Goal: Complete application form: Complete application form

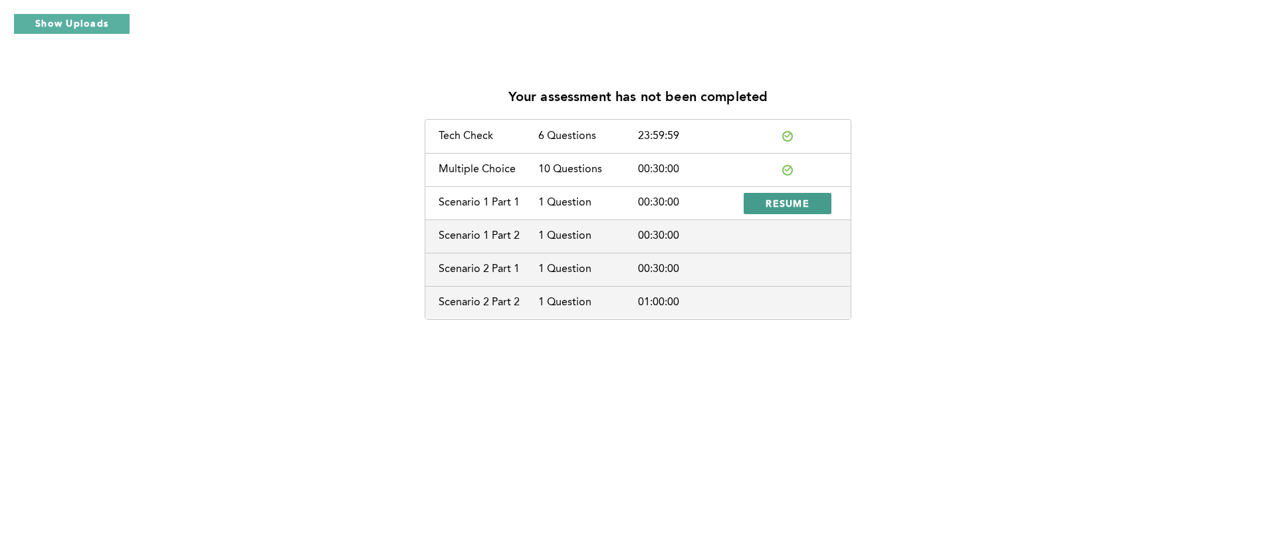
click at [803, 198] on span "RESUME" at bounding box center [788, 203] width 44 height 13
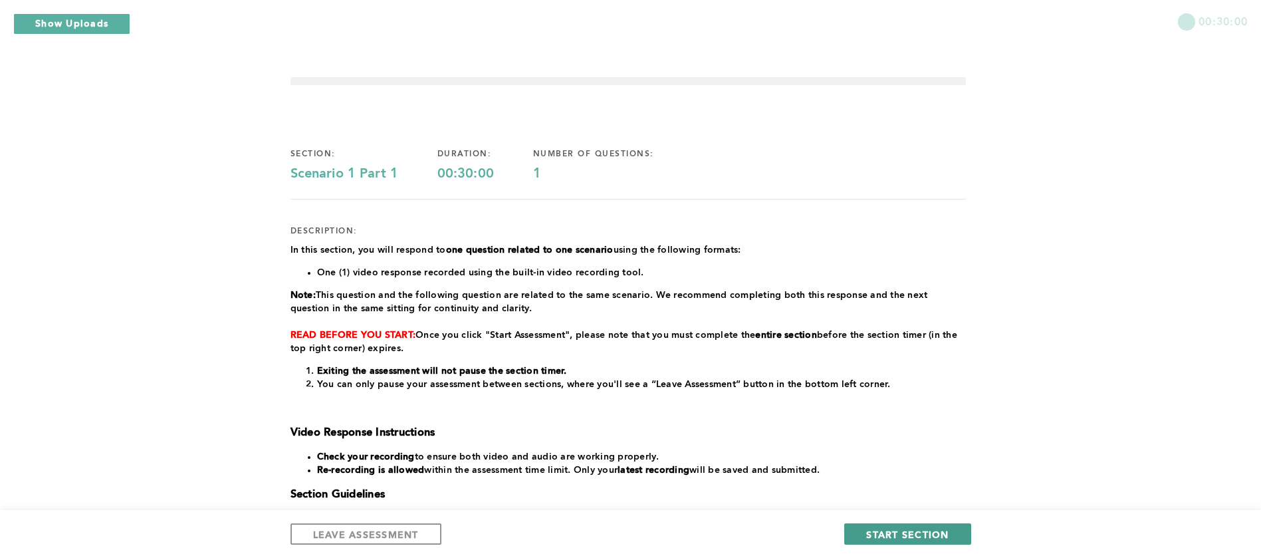
click at [914, 530] on span "START SECTION" at bounding box center [907, 534] width 82 height 13
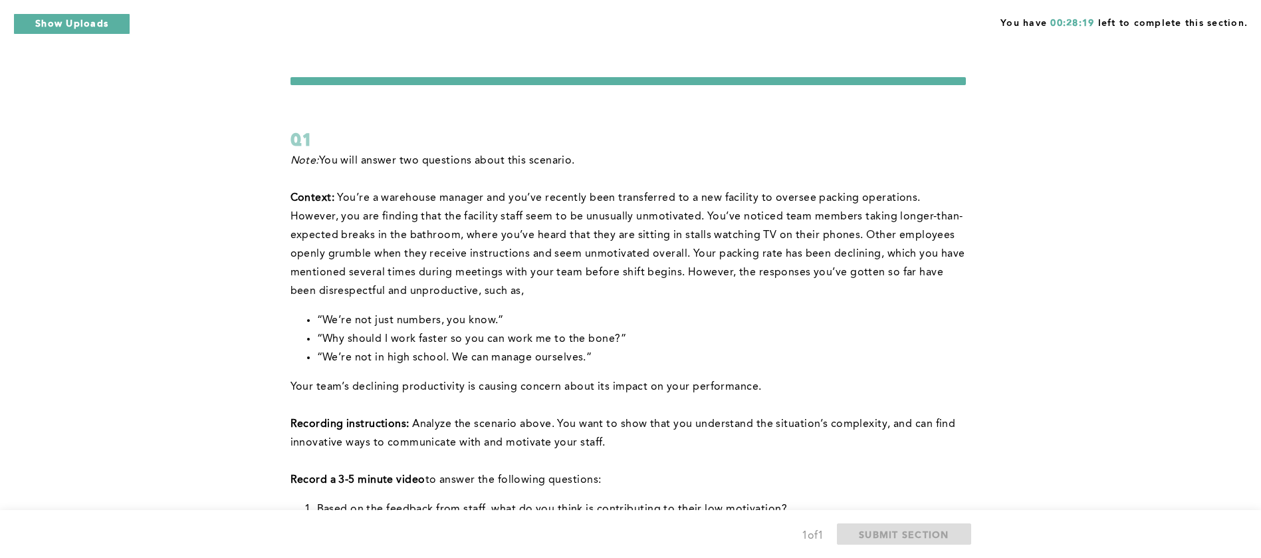
click at [394, 391] on span "Your team’s declining productivity is causing concern about its impact on your …" at bounding box center [525, 386] width 471 height 11
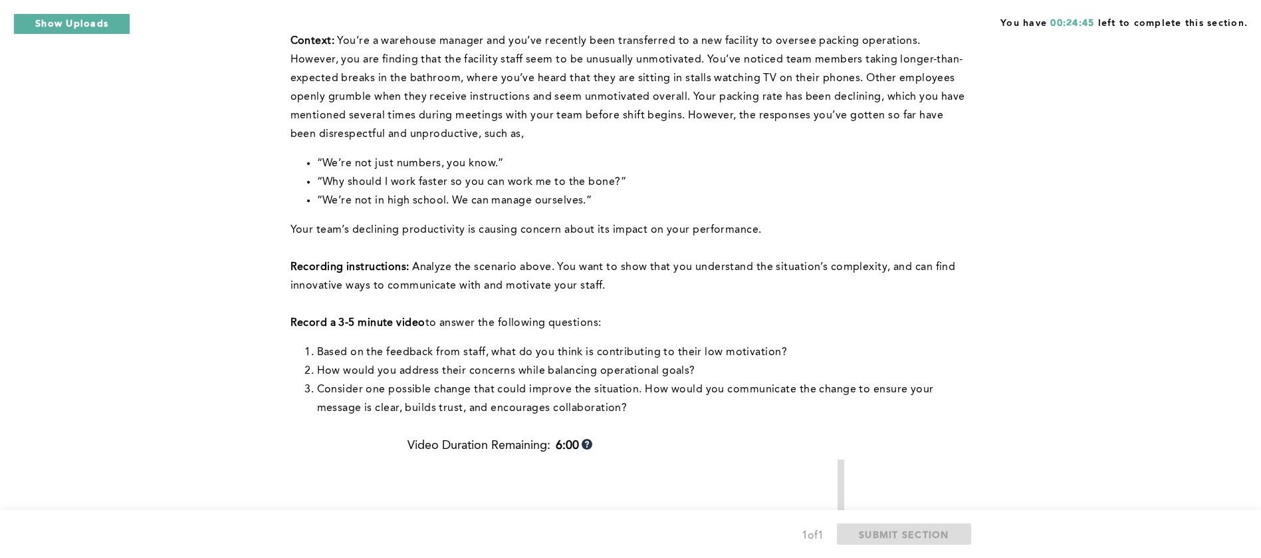
scroll to position [159, 0]
click at [146, 396] on div "You have 00:22:58 left to complete this section. Q1 Note: You will answer two q…" at bounding box center [630, 403] width 1261 height 1124
click at [128, 227] on div "You have 00:20:48 left to complete this section. Q1 Note: You will answer two q…" at bounding box center [630, 403] width 1261 height 1124
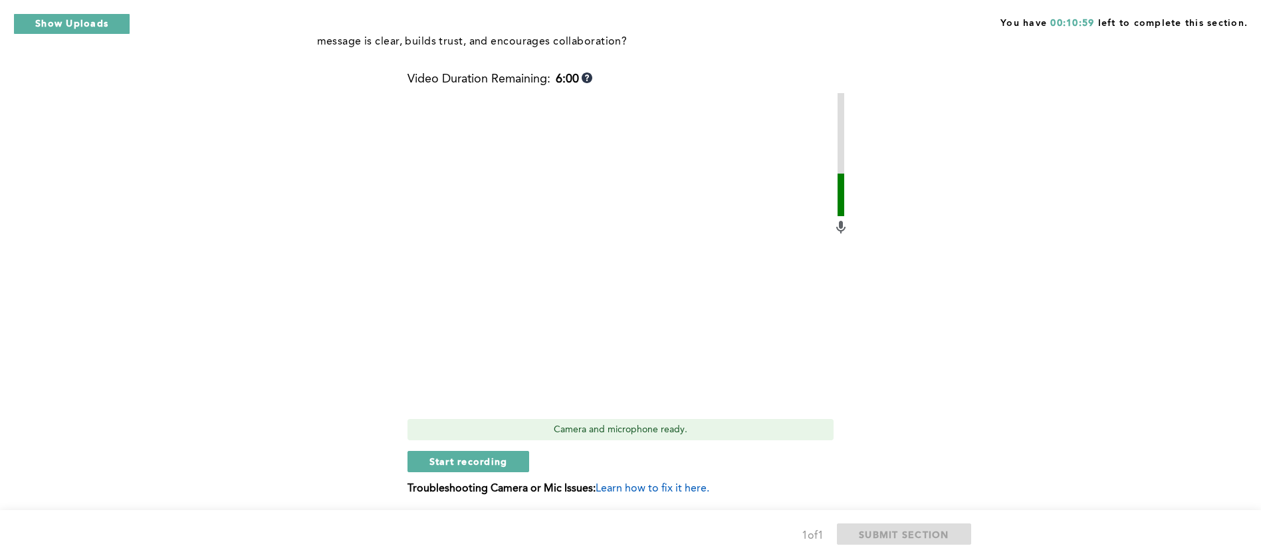
scroll to position [567, 0]
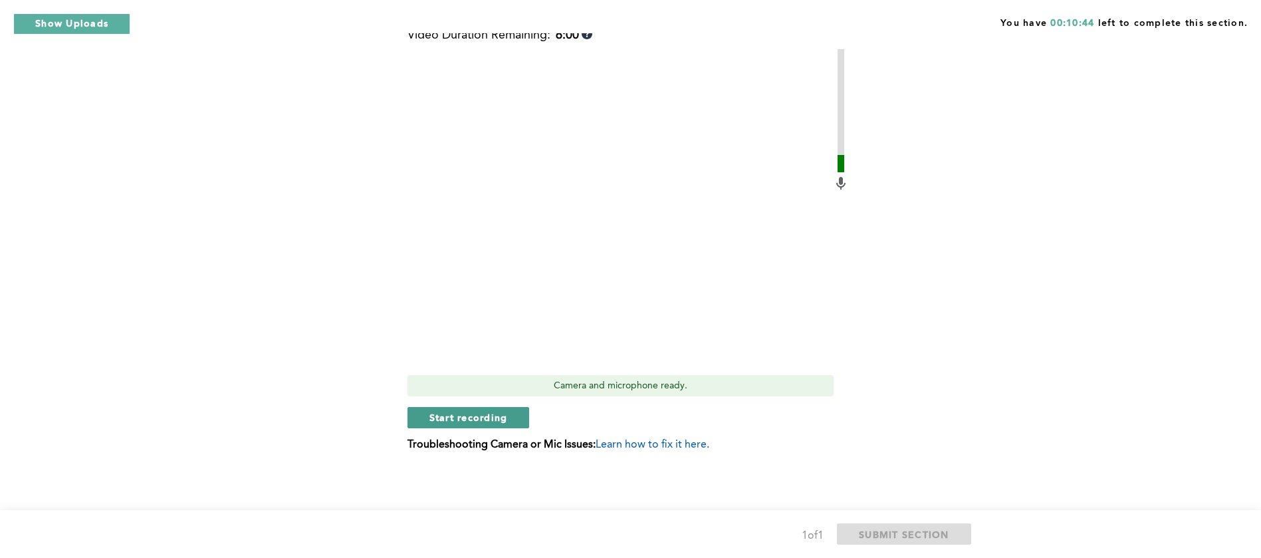
click at [469, 419] on span "Start recording" at bounding box center [468, 417] width 78 height 13
click at [469, 419] on span "Stop recording" at bounding box center [468, 417] width 78 height 13
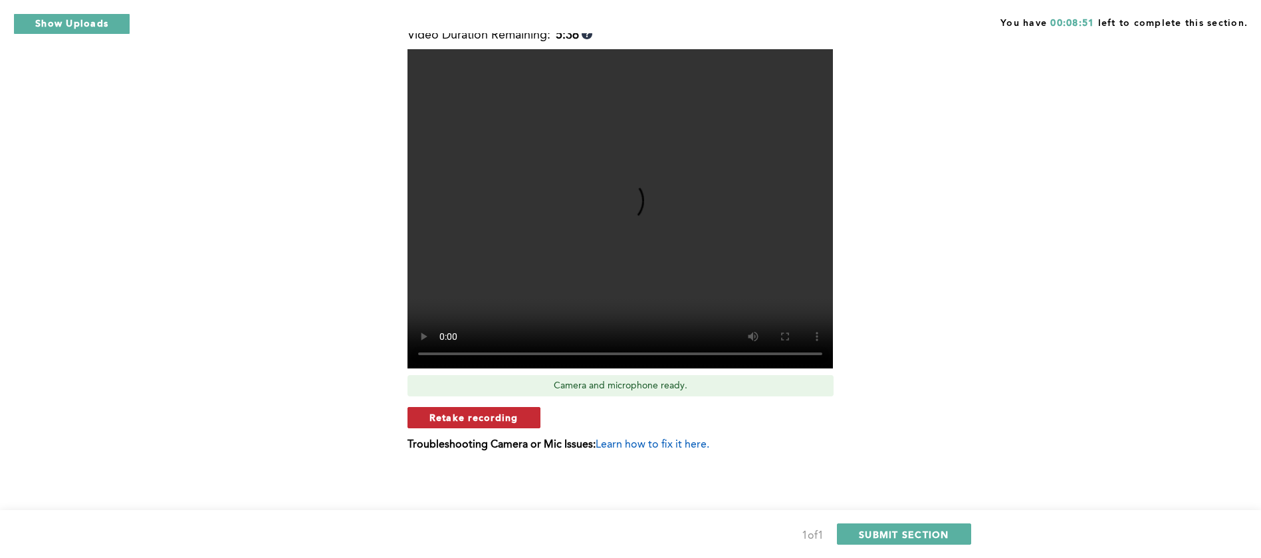
click at [483, 415] on span "Retake recording" at bounding box center [473, 417] width 89 height 13
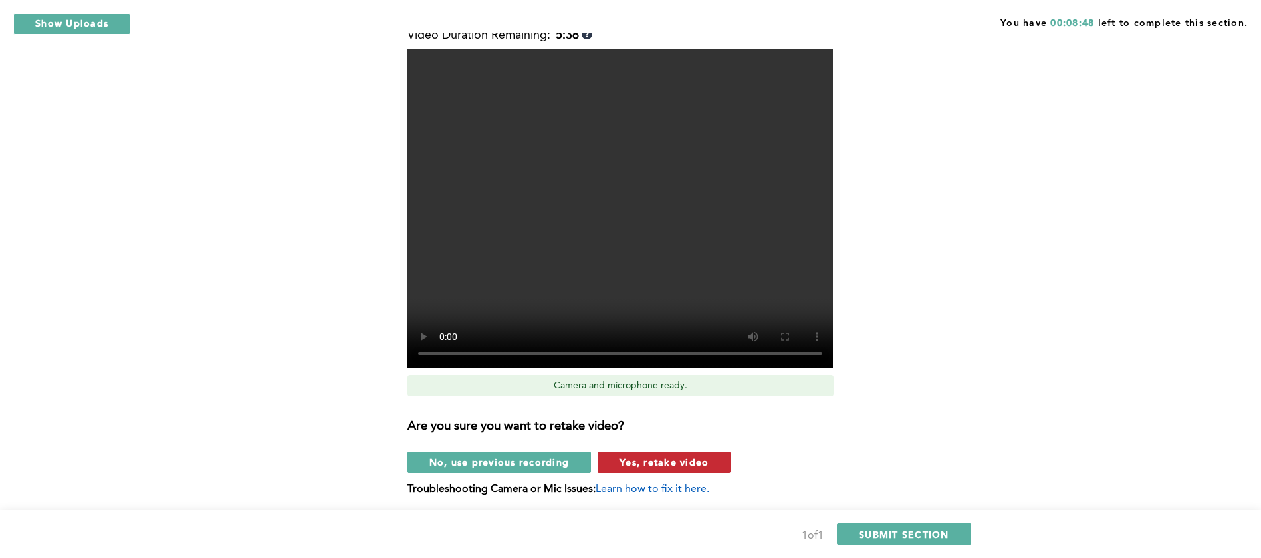
click at [665, 465] on span "Yes, retake video" at bounding box center [663, 461] width 89 height 13
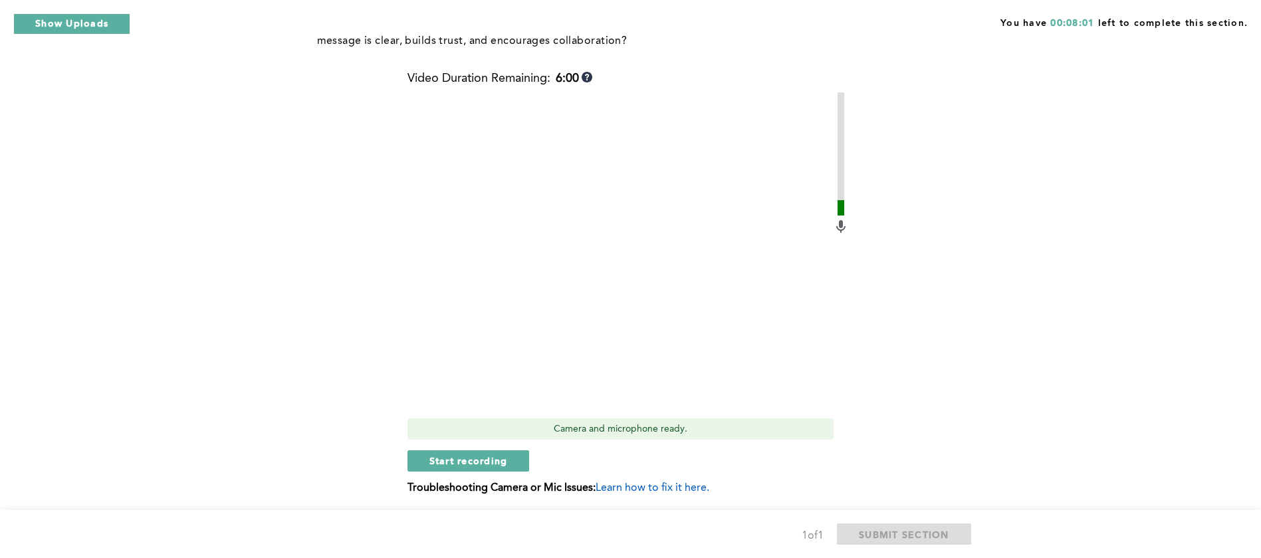
scroll to position [527, 0]
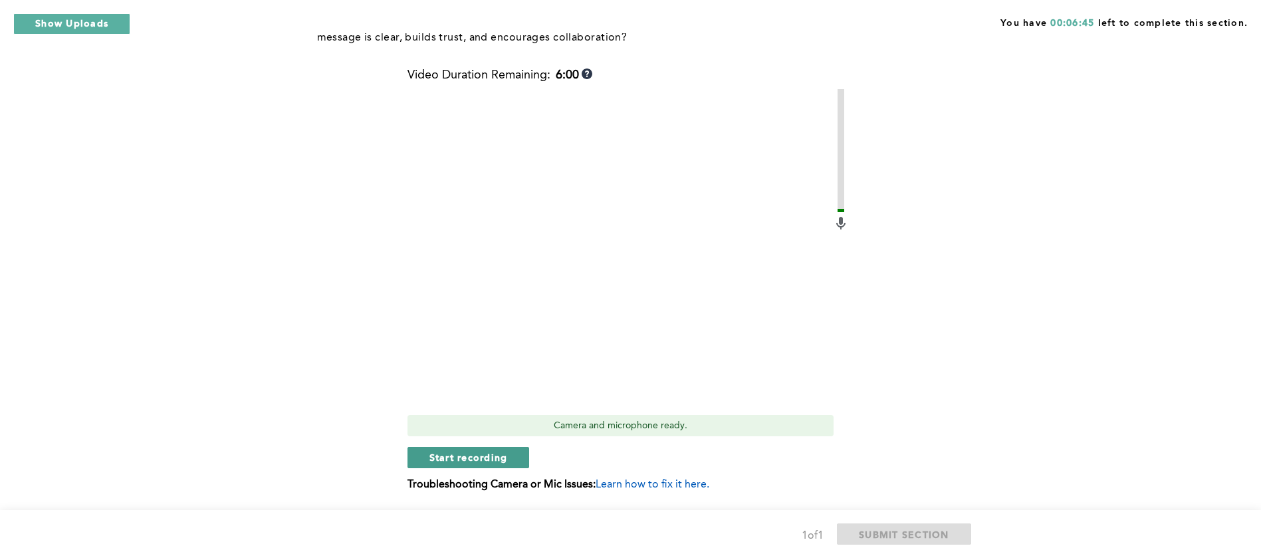
click at [469, 463] on button "Start recording" at bounding box center [468, 457] width 122 height 21
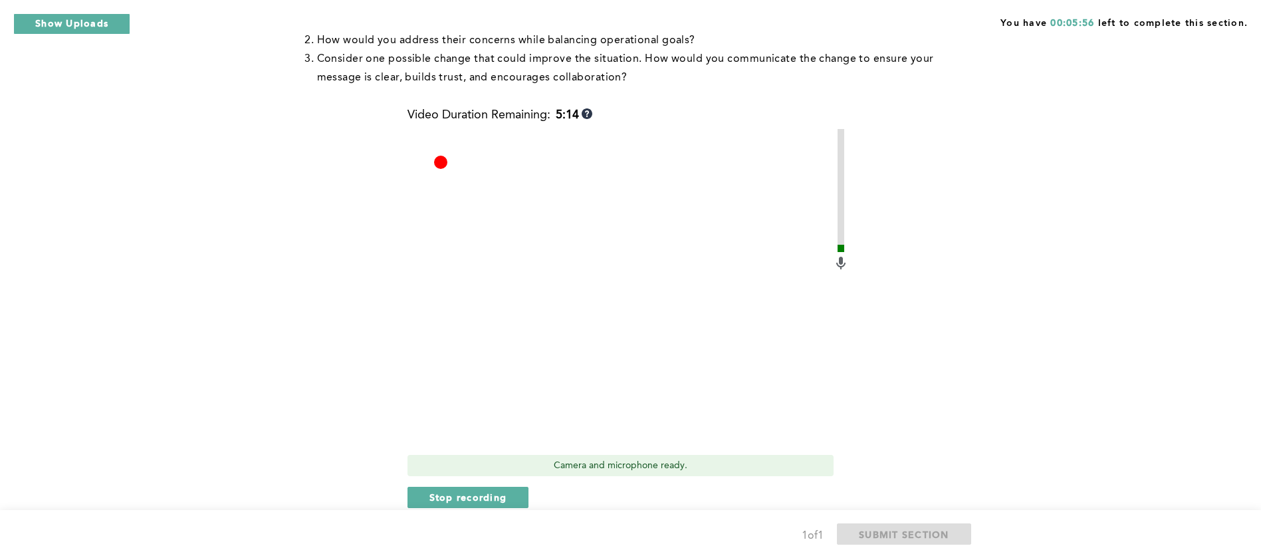
scroll to position [567, 0]
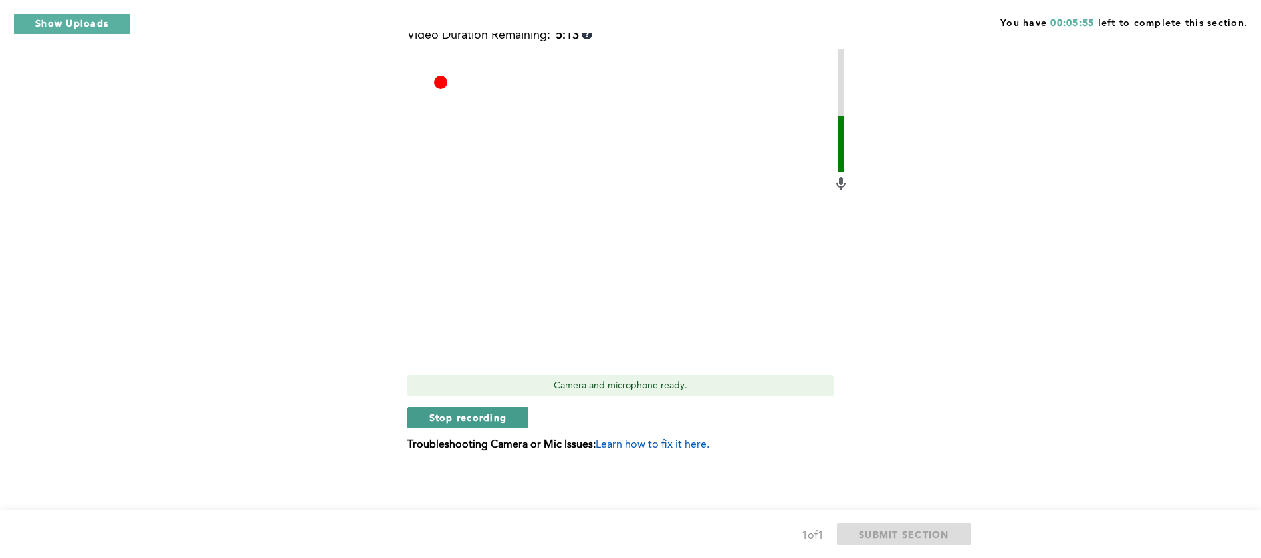
click at [482, 424] on button "Stop recording" at bounding box center [468, 417] width 122 height 21
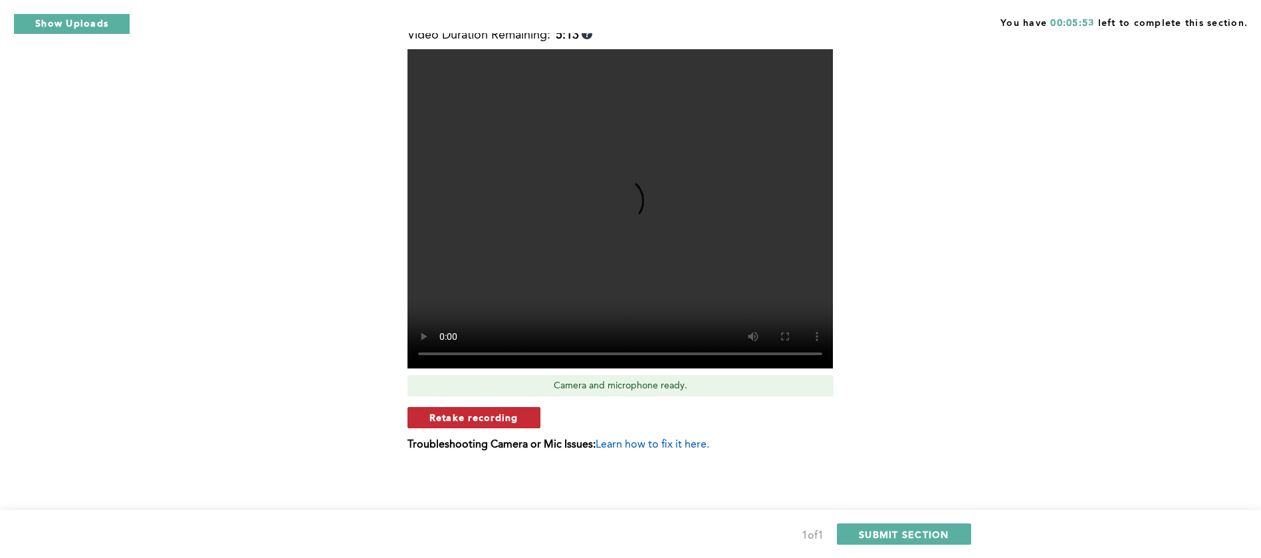
click at [504, 418] on span "Retake recording" at bounding box center [473, 417] width 89 height 13
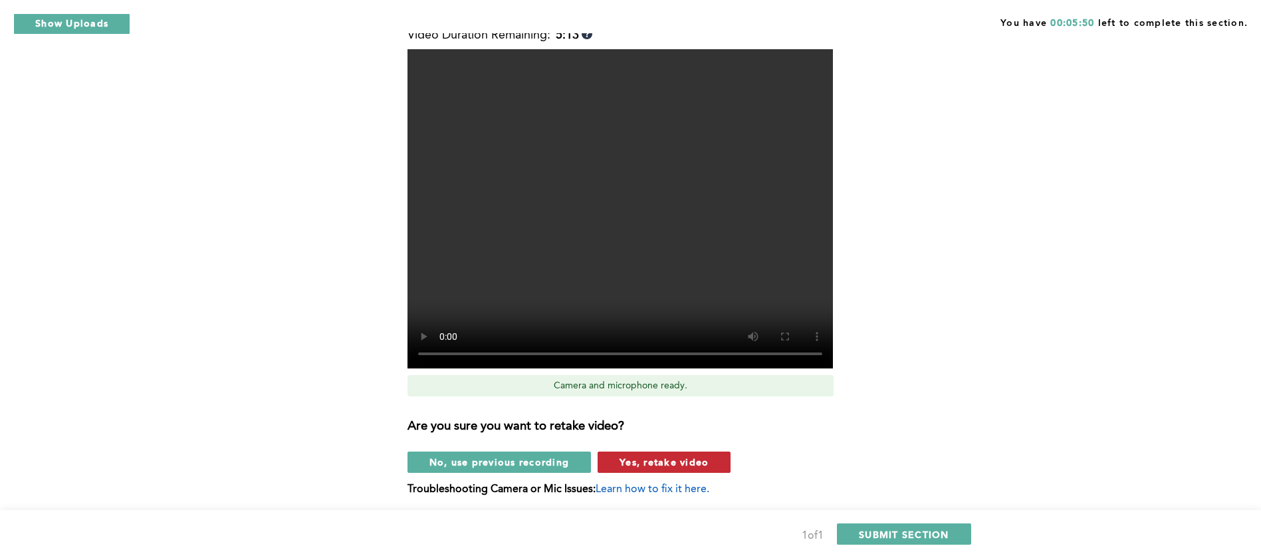
click at [684, 465] on span "Yes, retake video" at bounding box center [663, 461] width 89 height 13
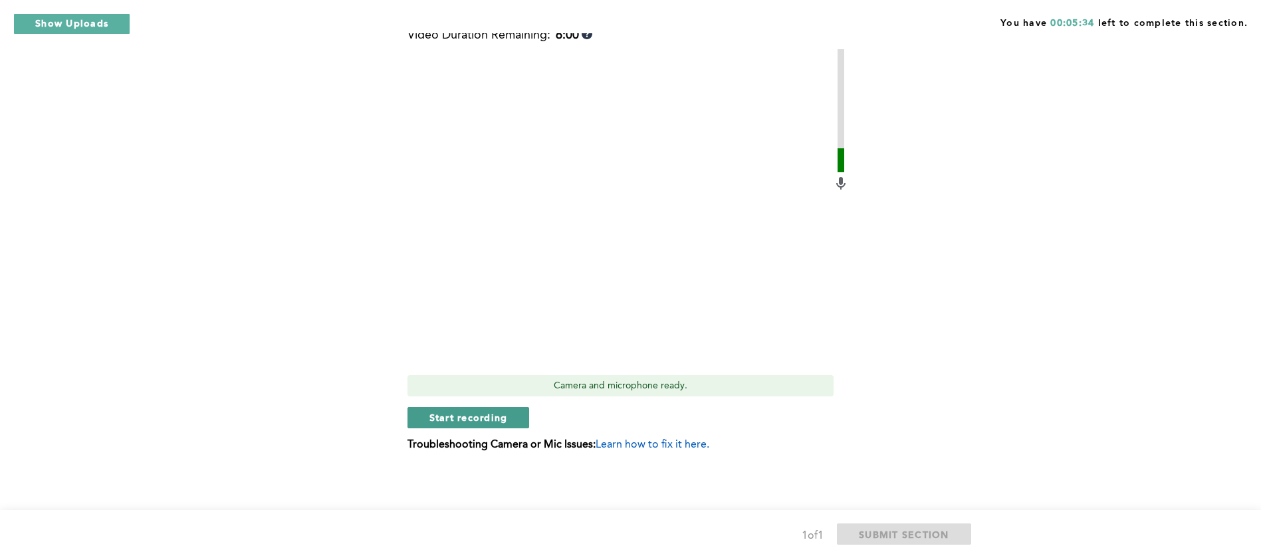
click at [484, 421] on span "Start recording" at bounding box center [468, 417] width 78 height 13
click at [455, 421] on span "Stop recording" at bounding box center [468, 417] width 78 height 13
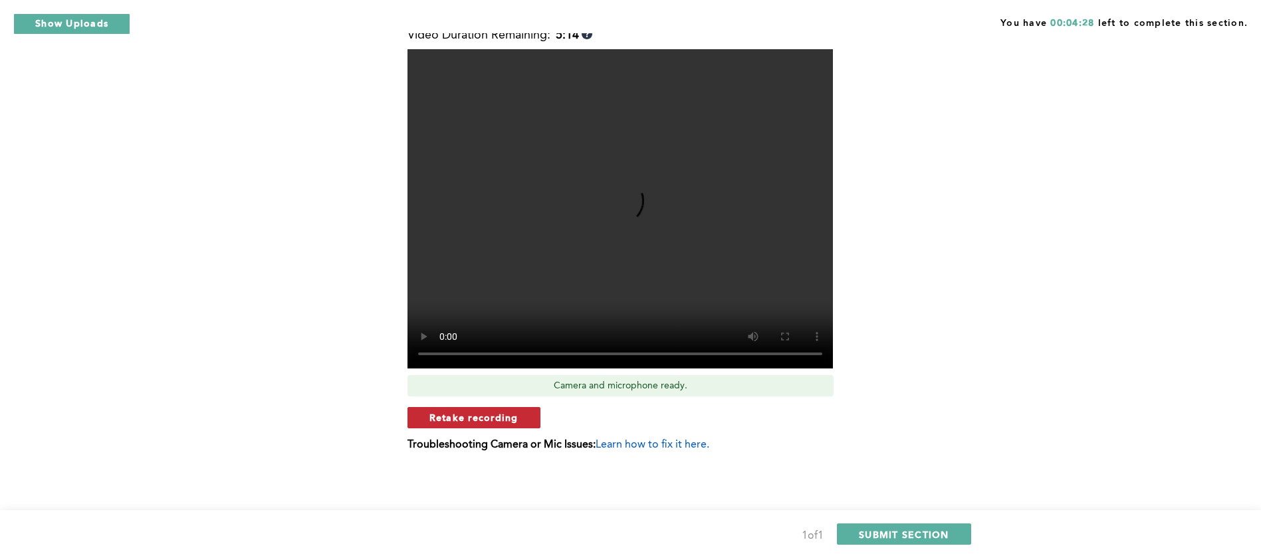
click at [465, 421] on span "Retake recording" at bounding box center [473, 417] width 89 height 13
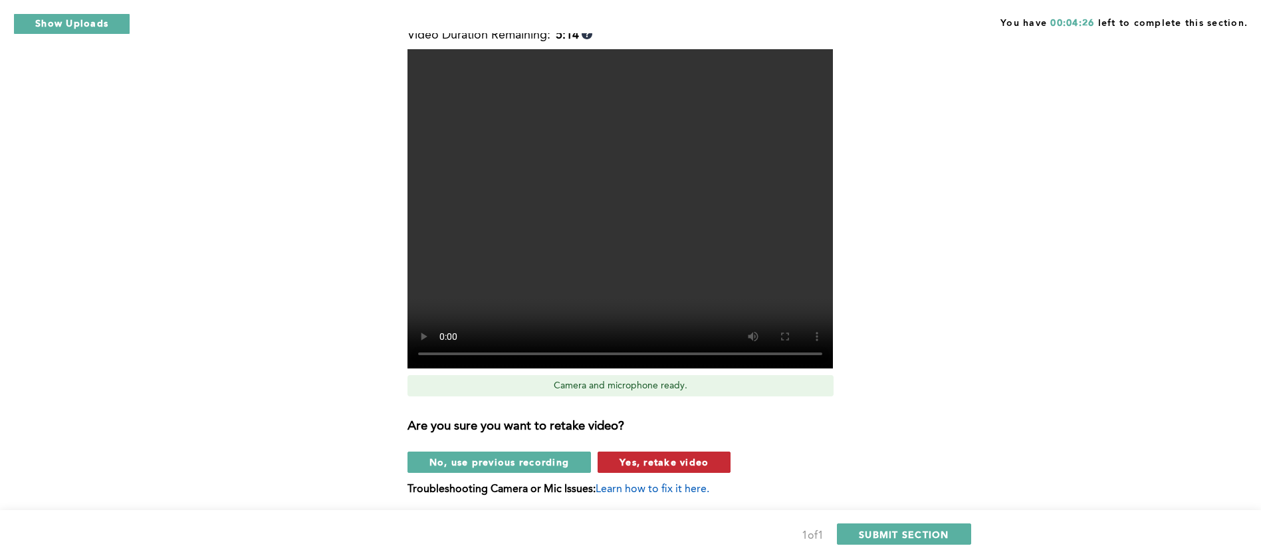
click at [649, 464] on span "Yes, retake video" at bounding box center [663, 461] width 89 height 13
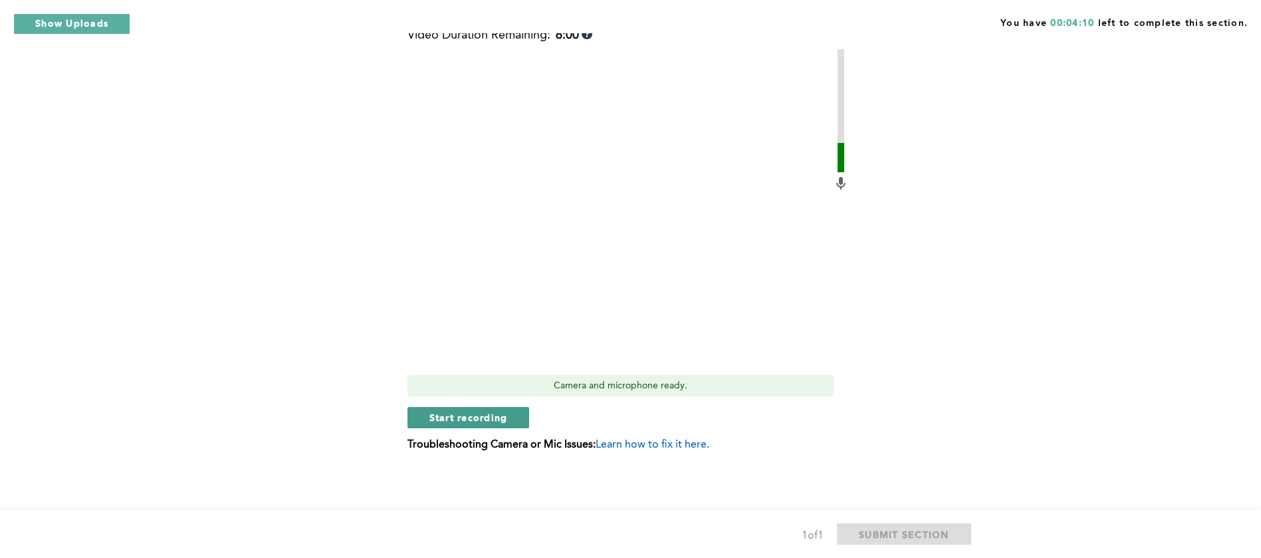
click at [496, 419] on span "Start recording" at bounding box center [468, 417] width 78 height 13
click at [487, 417] on span "Stop recording" at bounding box center [468, 417] width 78 height 13
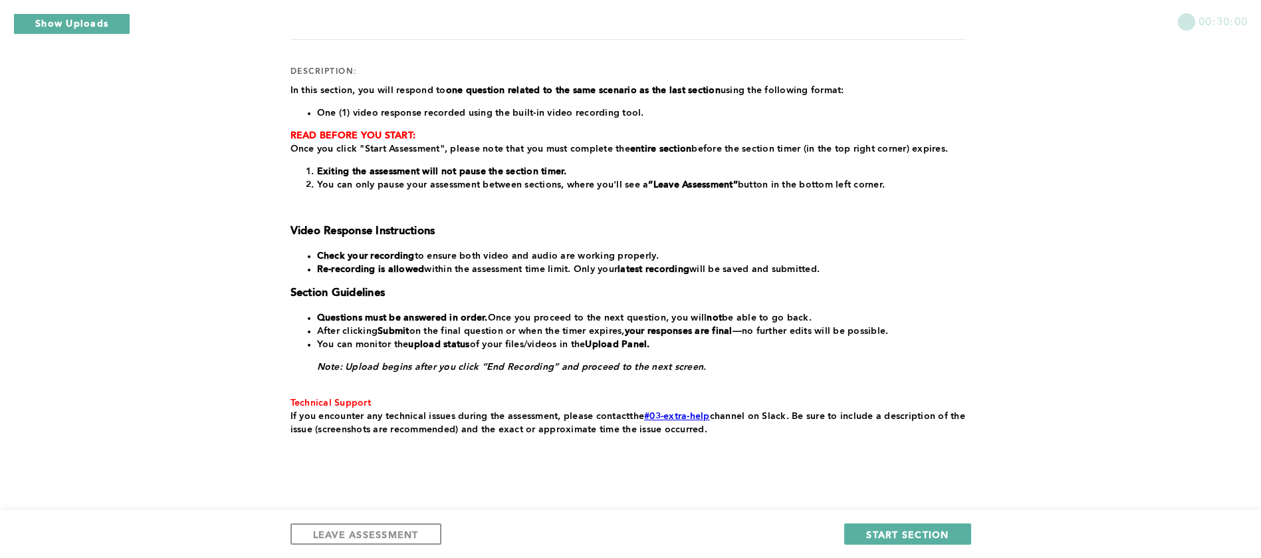
scroll to position [181, 0]
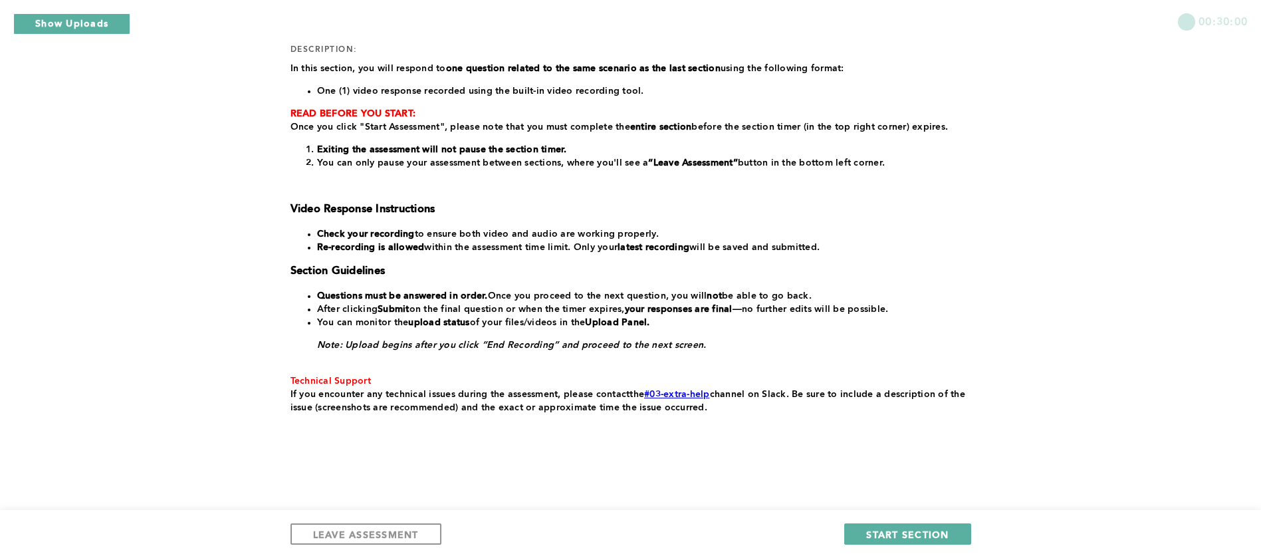
click at [73, 152] on div "00:30:00 section: Scenario 1 Part 2 duration: 00:30:00 number of questions: 1 d…" at bounding box center [630, 188] width 1261 height 739
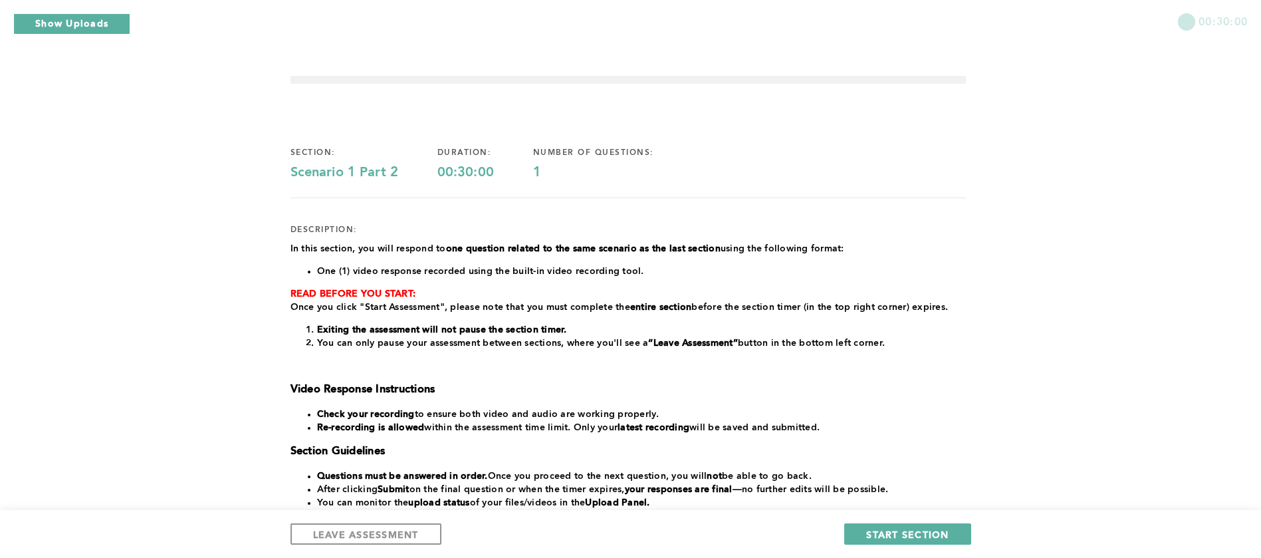
scroll to position [0, 0]
click at [88, 23] on button "Show Uploads" at bounding box center [71, 23] width 117 height 21
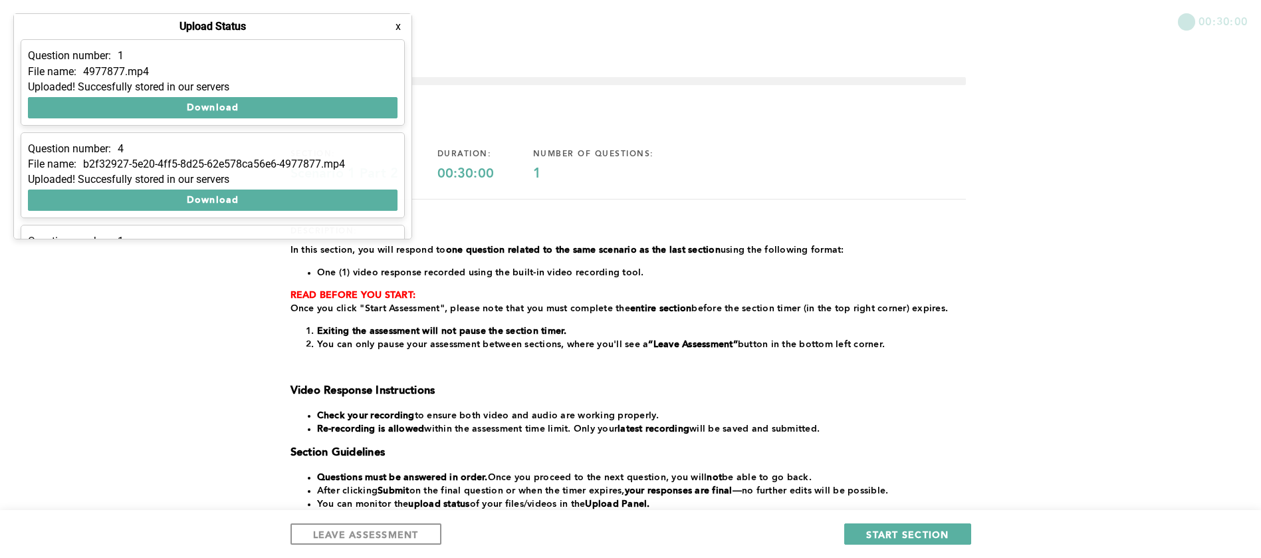
click at [410, 202] on div "Question number: 1 File name: 4977877.mp4 Uploaded! Succesfully stored in our s…" at bounding box center [212, 138] width 397 height 199
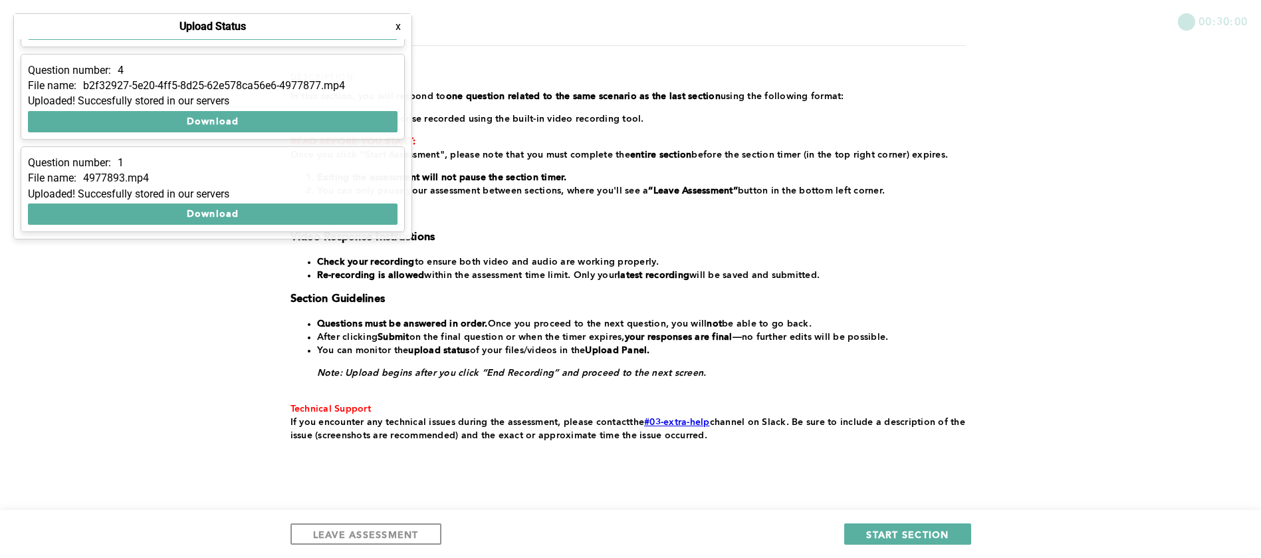
scroll to position [181, 0]
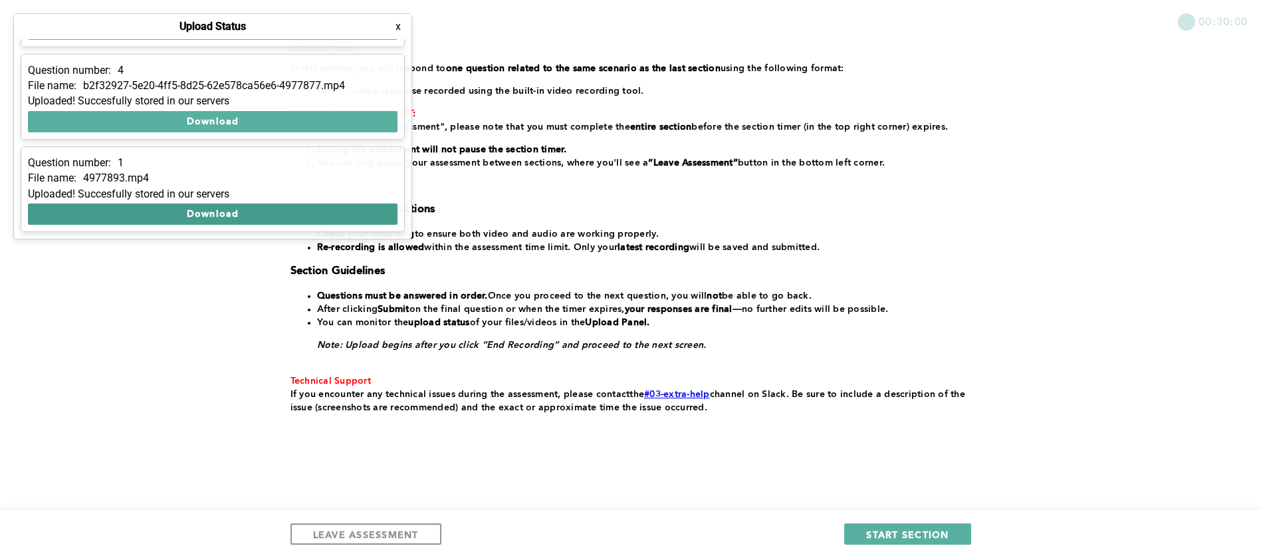
click at [263, 215] on button "Download" at bounding box center [212, 213] width 369 height 21
click at [1079, 190] on div "00:30:00 section: Scenario 1 Part 2 duration: 00:30:00 number of questions: 1 d…" at bounding box center [630, 188] width 1261 height 739
click at [399, 27] on button "x" at bounding box center [397, 26] width 13 height 13
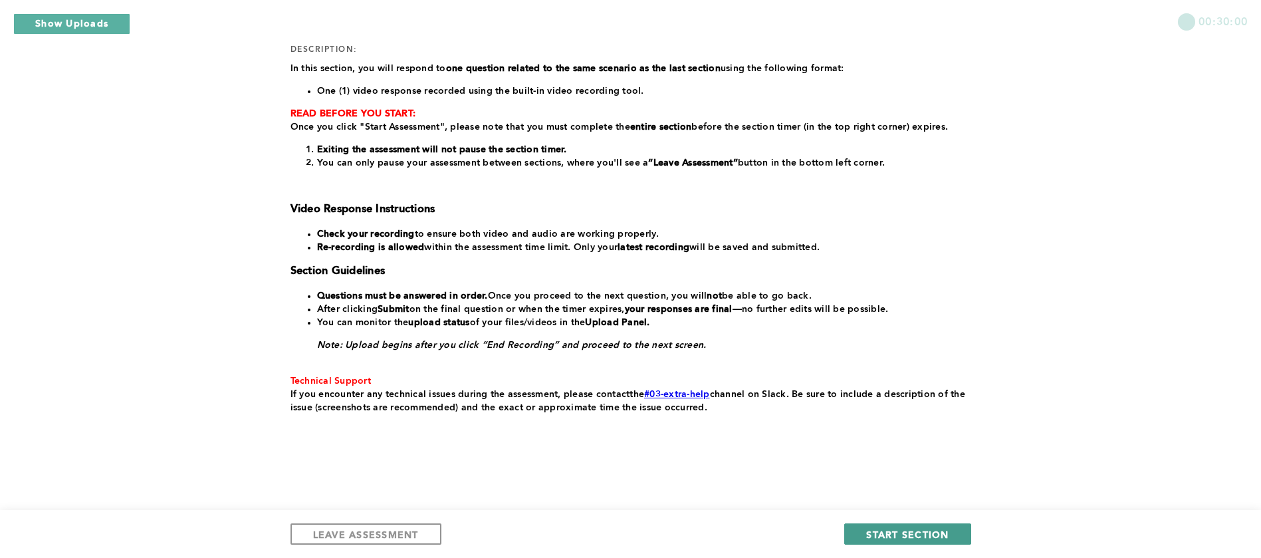
click at [898, 530] on span "START SECTION" at bounding box center [907, 534] width 82 height 13
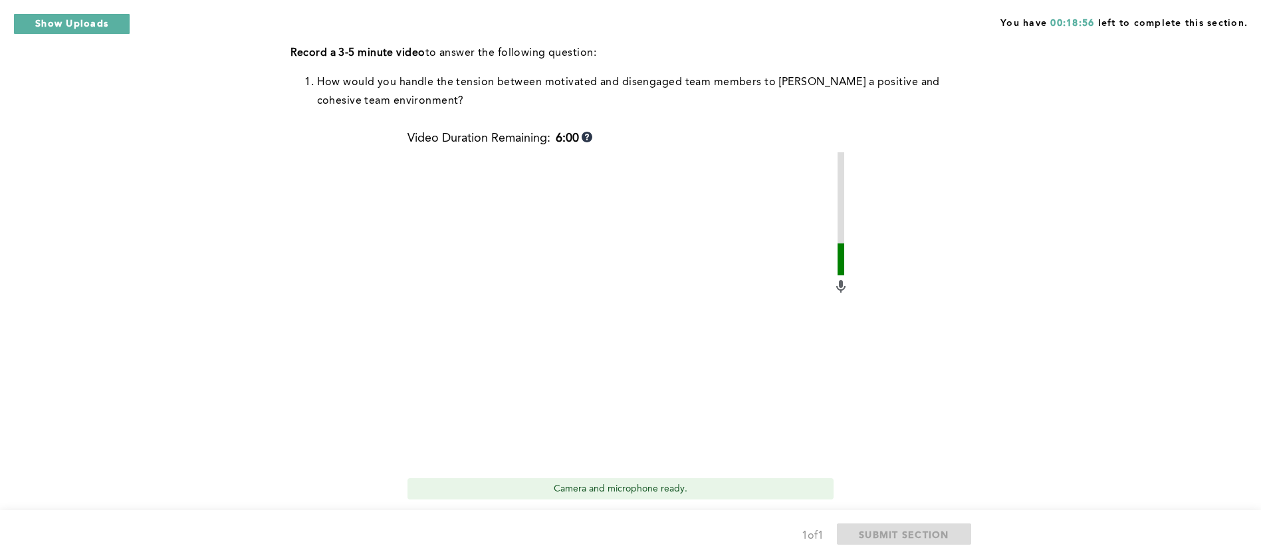
scroll to position [518, 0]
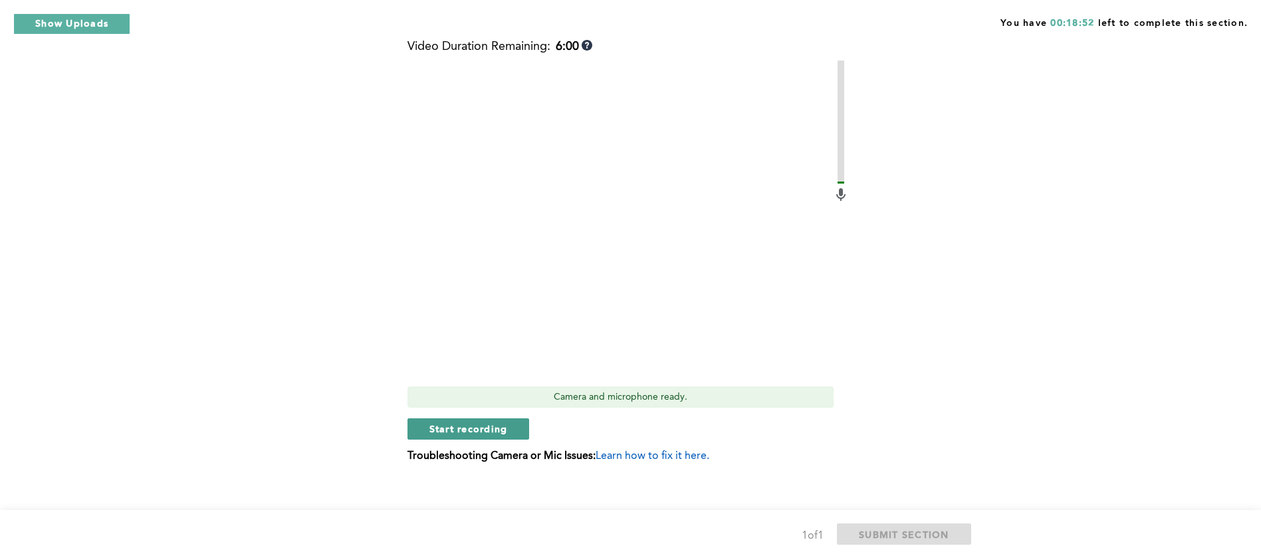
click at [465, 434] on span "Start recording" at bounding box center [468, 428] width 78 height 13
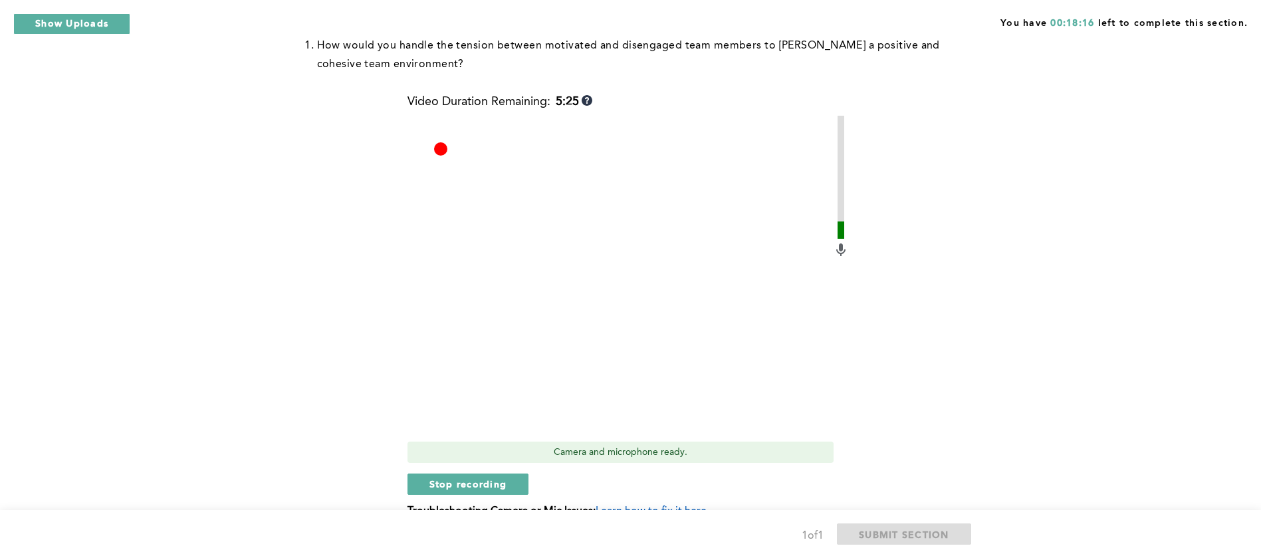
scroll to position [530, 0]
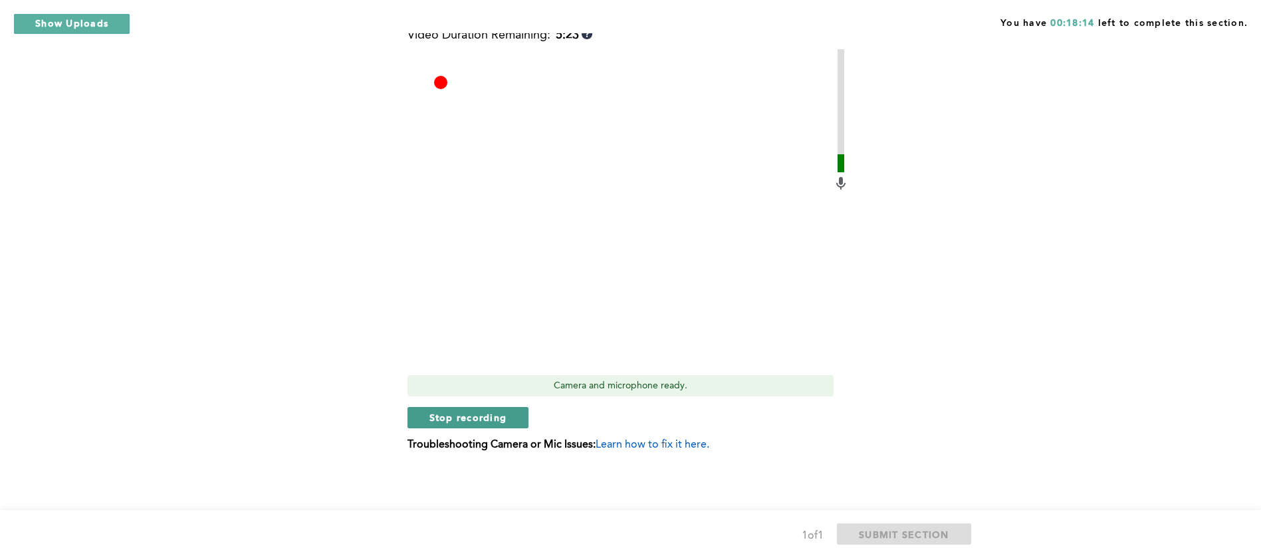
click at [465, 414] on span "Stop recording" at bounding box center [468, 417] width 78 height 13
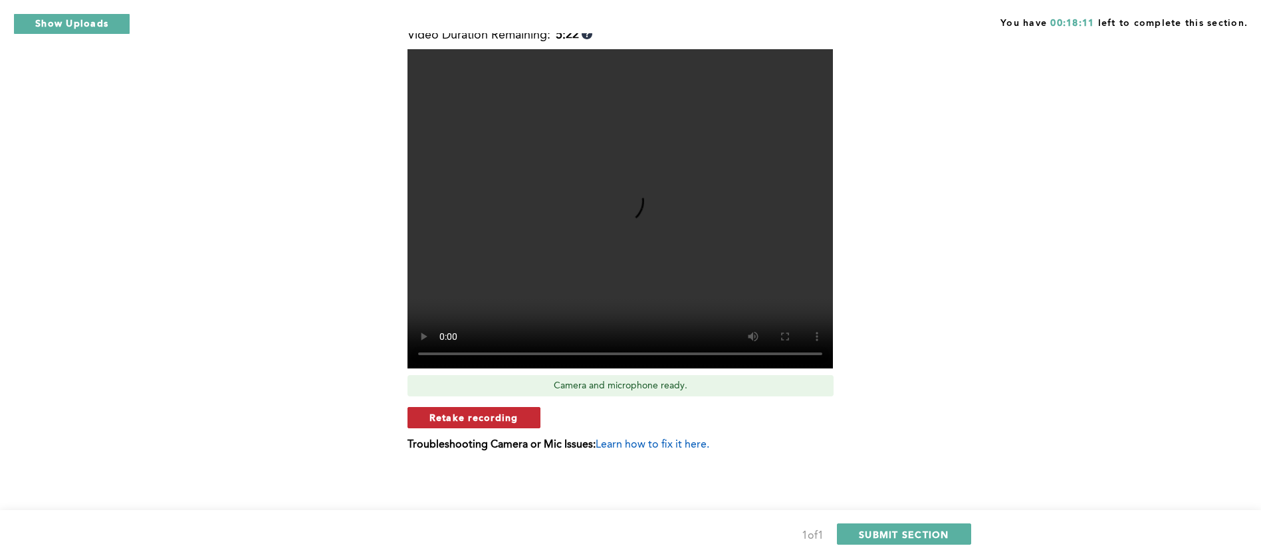
click at [508, 420] on span "Retake recording" at bounding box center [473, 417] width 89 height 13
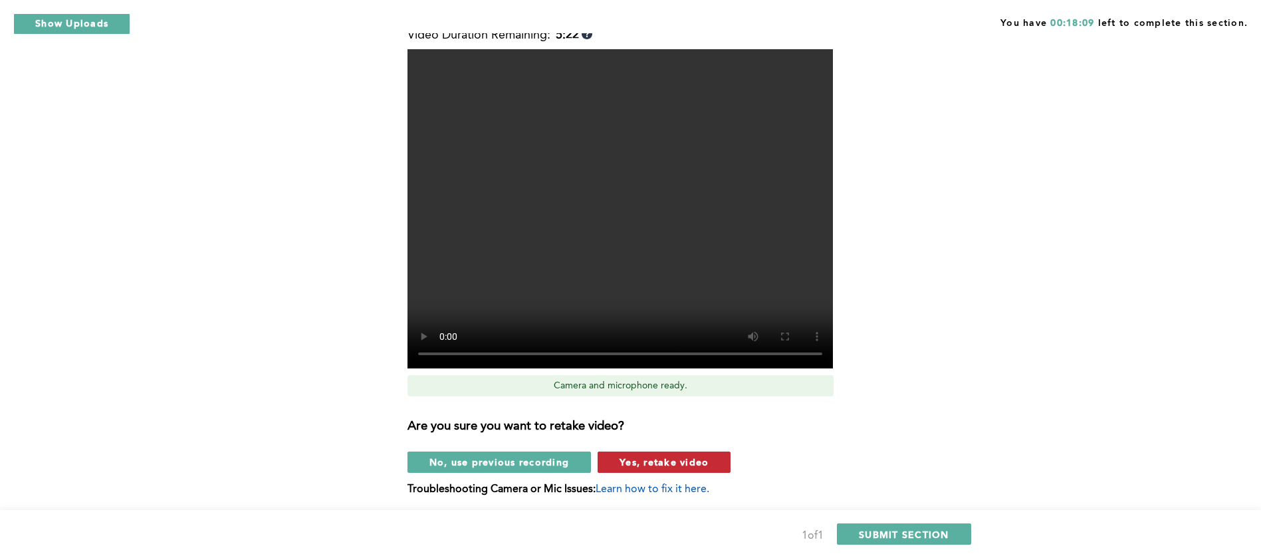
click at [694, 459] on span "Yes, retake video" at bounding box center [663, 461] width 89 height 13
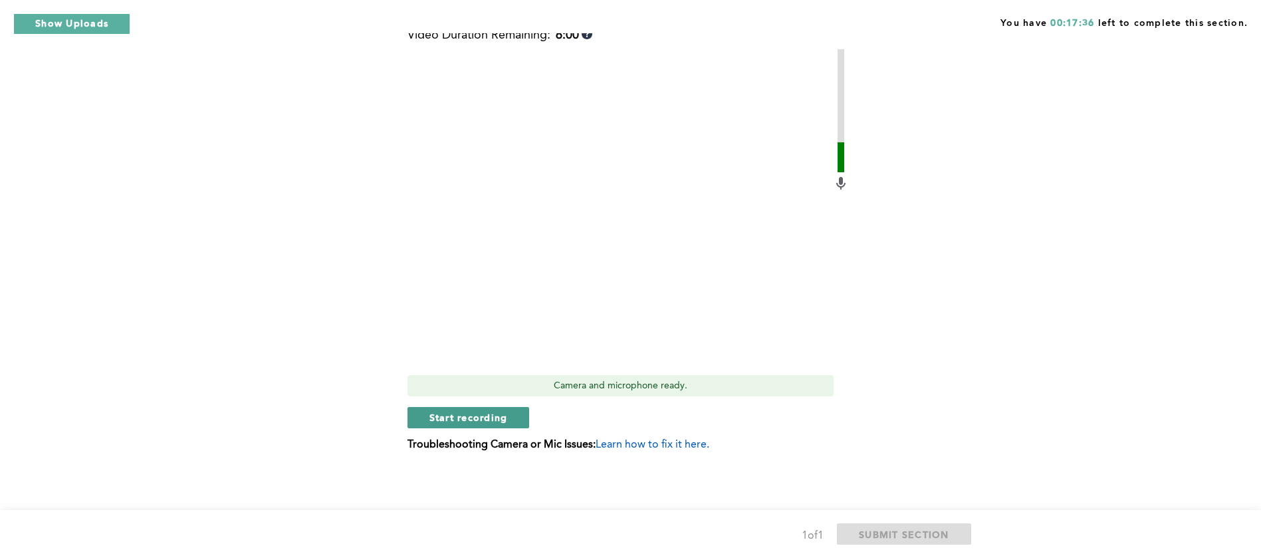
click at [517, 418] on button "Start recording" at bounding box center [468, 417] width 122 height 21
click at [461, 419] on span "Stop recording" at bounding box center [468, 417] width 78 height 13
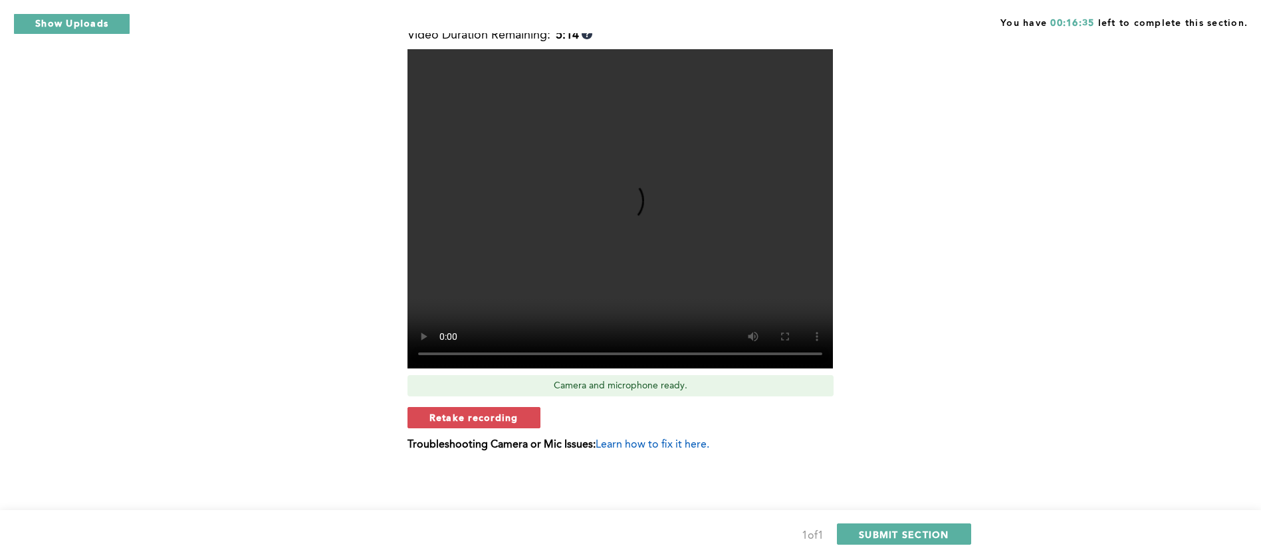
click at [461, 419] on span "Retake recording" at bounding box center [473, 417] width 89 height 13
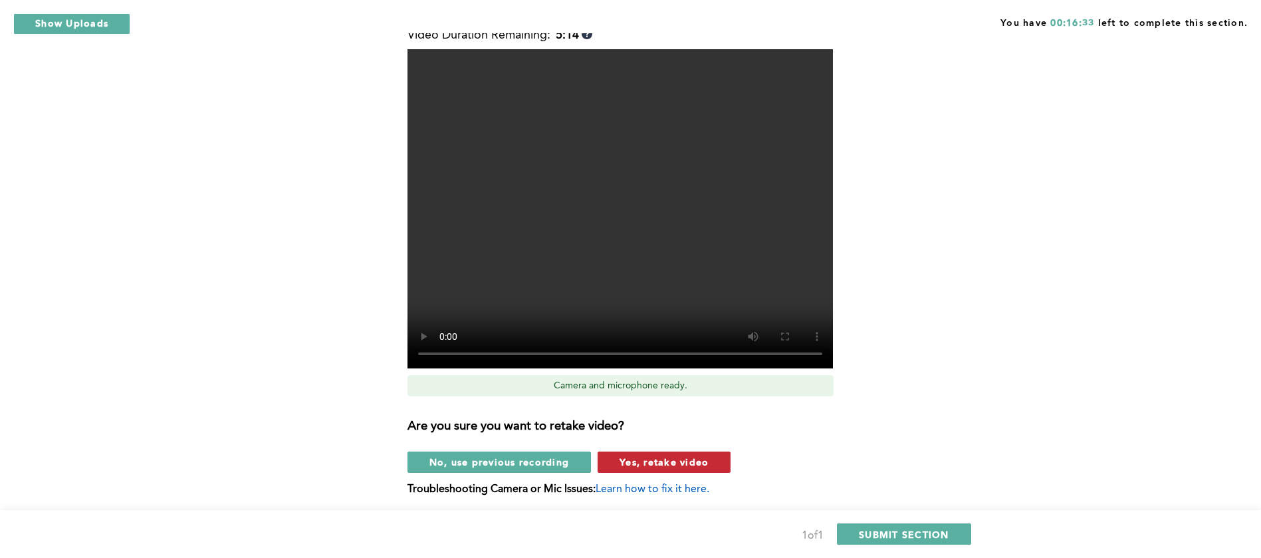
click at [678, 465] on span "Yes, retake video" at bounding box center [663, 461] width 89 height 13
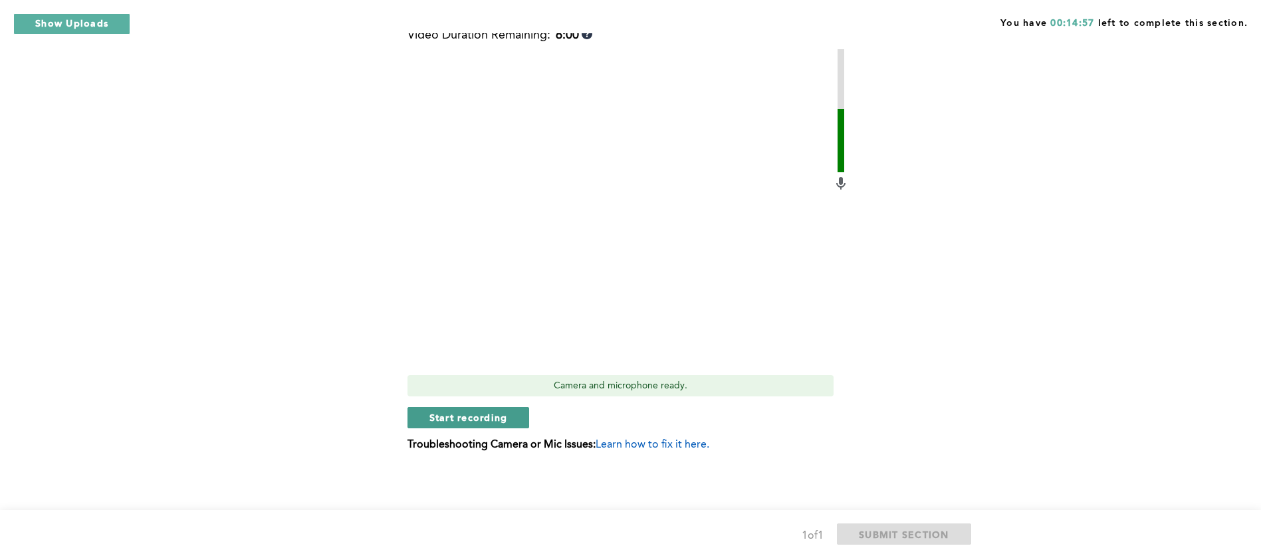
click at [494, 419] on span "Start recording" at bounding box center [468, 417] width 78 height 13
click at [494, 419] on span "Stop recording" at bounding box center [468, 417] width 78 height 13
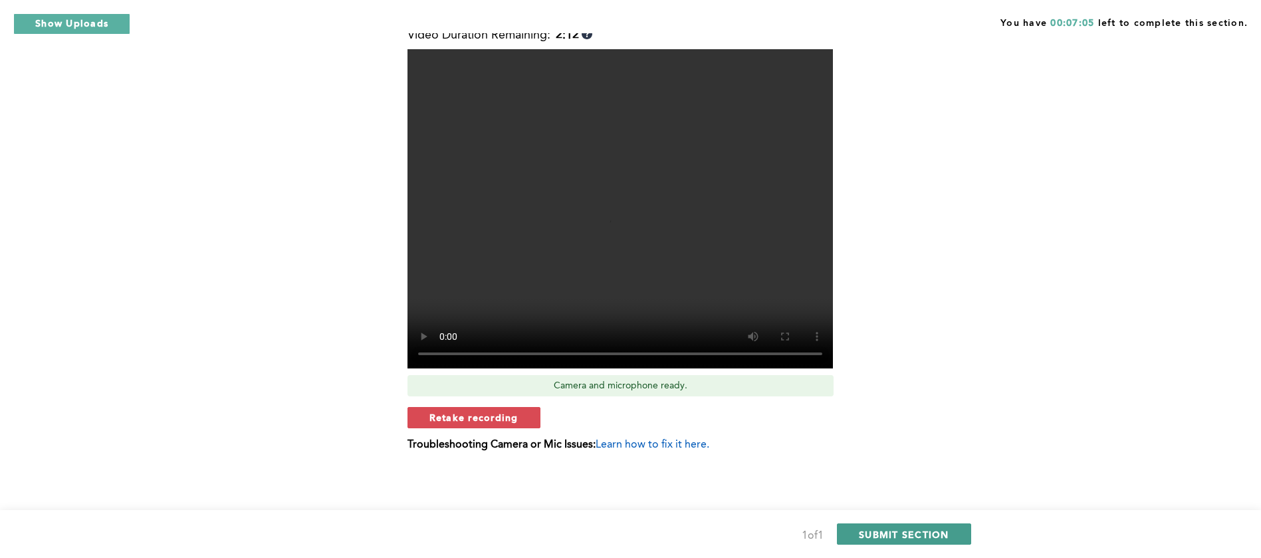
click at [891, 536] on span "SUBMIT SECTION" at bounding box center [904, 534] width 90 height 13
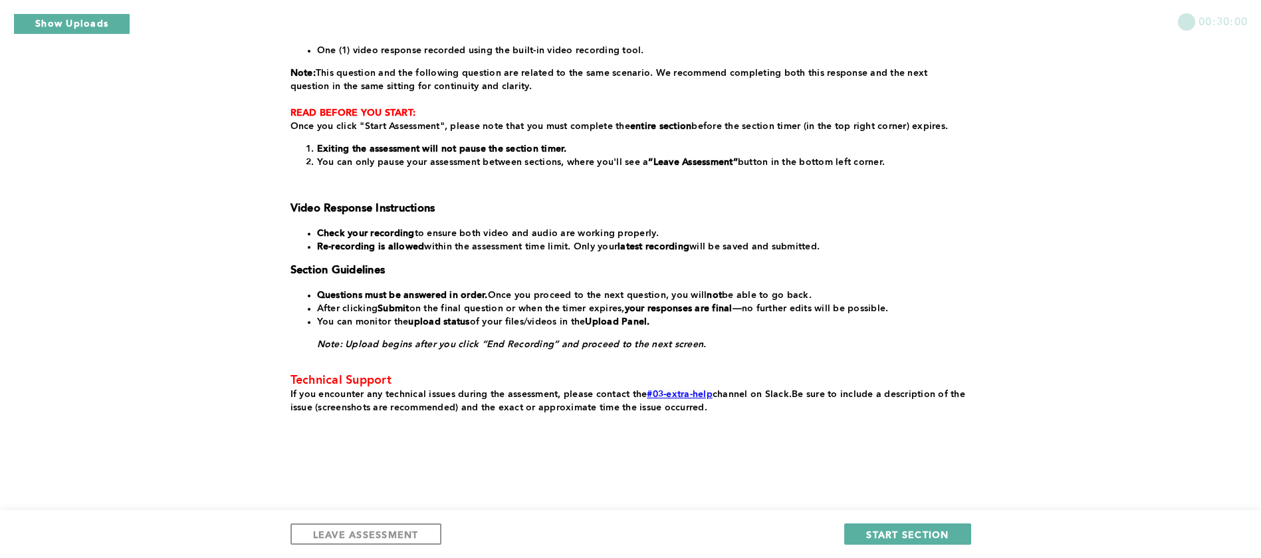
scroll to position [183, 0]
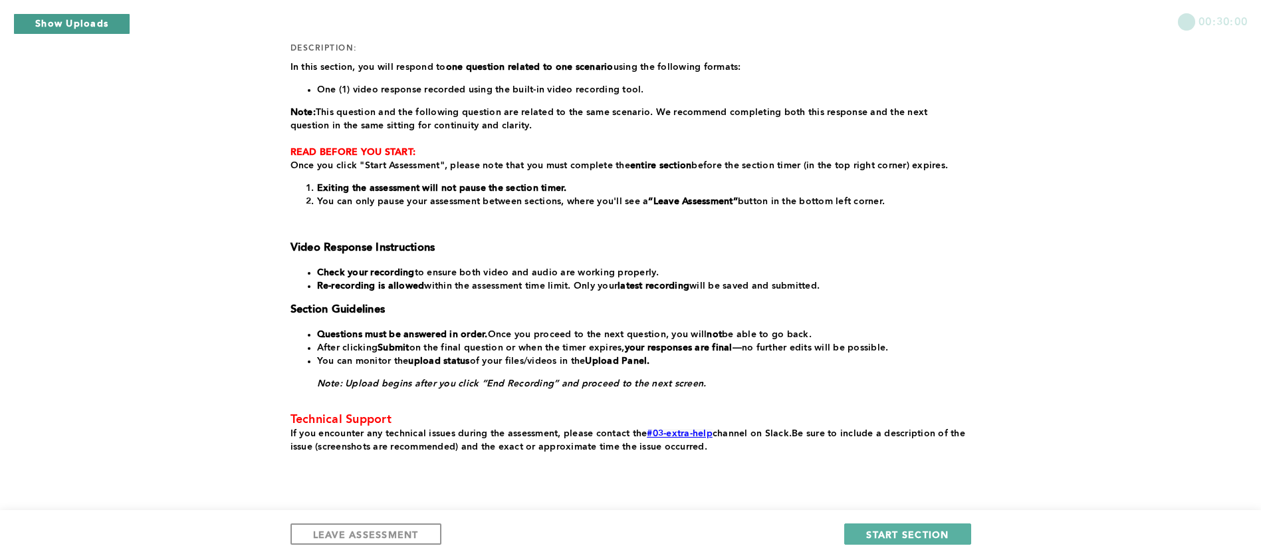
click at [74, 19] on button "Show Uploads" at bounding box center [71, 23] width 117 height 21
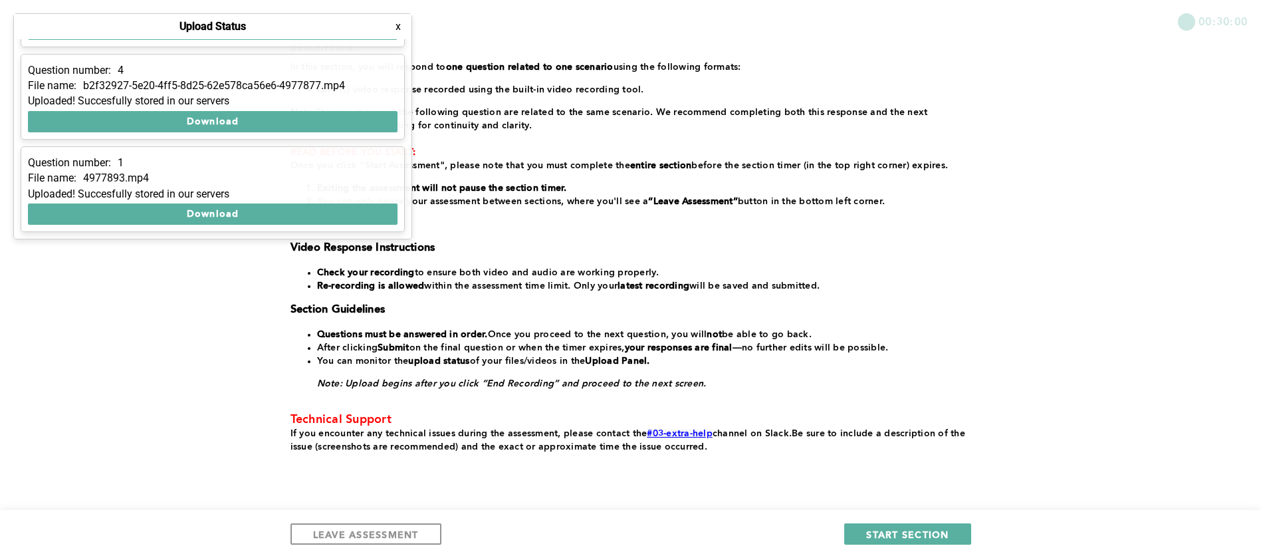
click at [407, 215] on div "Question number: 1 File name: 4977877.mp4 Uploaded! Succesfully stored in our s…" at bounding box center [212, 138] width 397 height 199
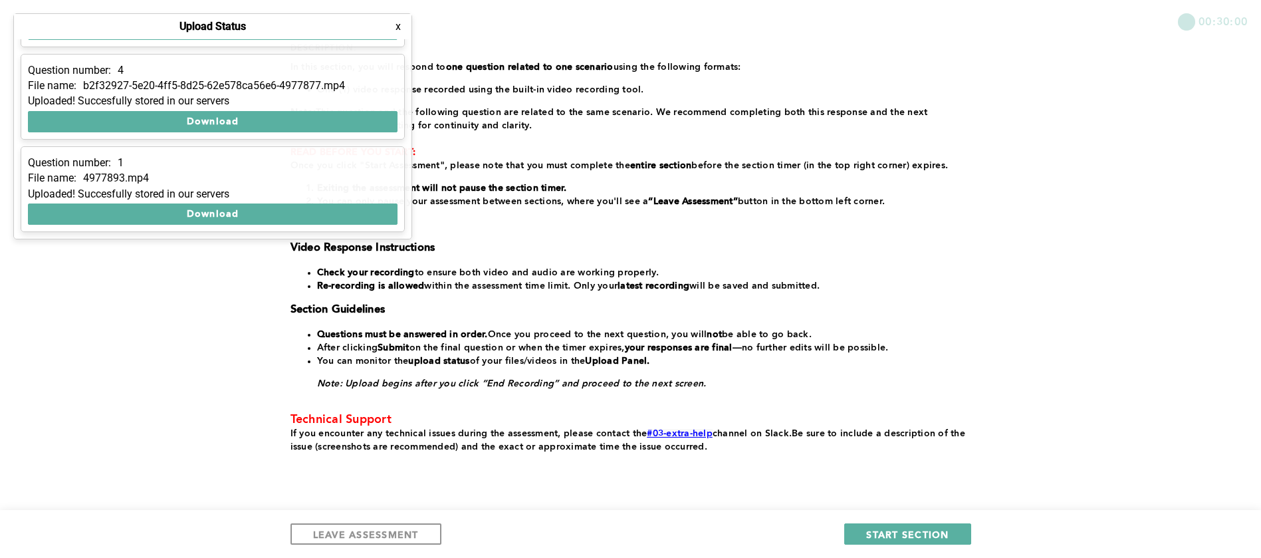
click at [409, 185] on div "Question number: 1 File name: 4977877.mp4 Uploaded! Succesfully stored in our s…" at bounding box center [212, 138] width 397 height 199
click at [409, 142] on div "Question number: 1 File name: 4977877.mp4 Uploaded! Succesfully stored in our s…" at bounding box center [212, 138] width 397 height 199
click at [407, 142] on div "Question number: 1 File name: 4977877.mp4 Uploaded! Succesfully stored in our s…" at bounding box center [212, 138] width 397 height 199
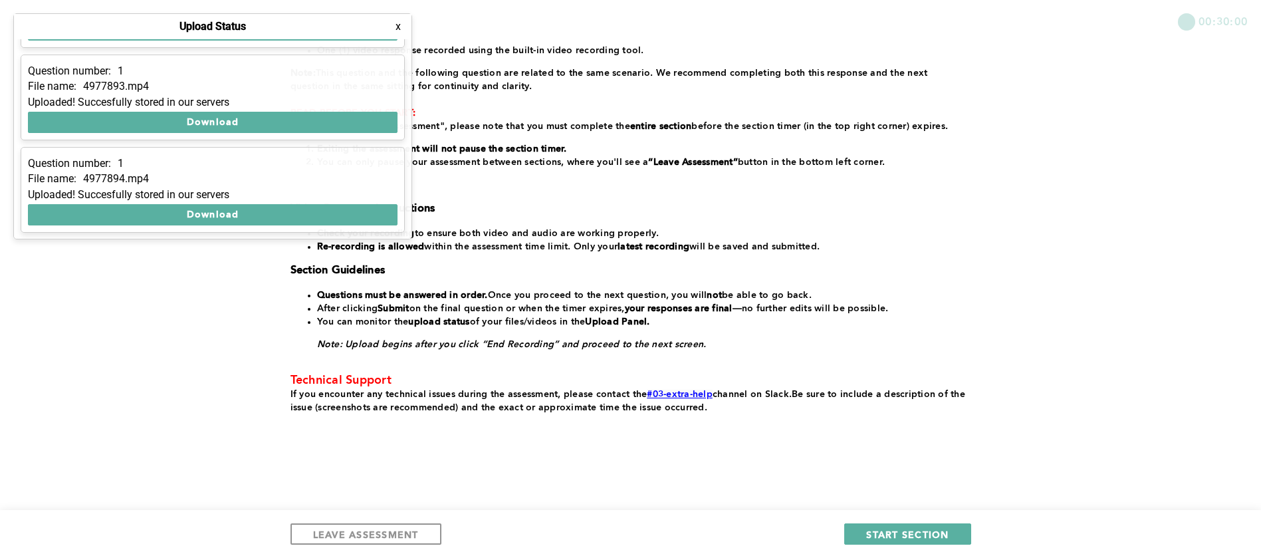
scroll to position [171, 0]
click at [243, 217] on button "Download" at bounding box center [212, 213] width 369 height 21
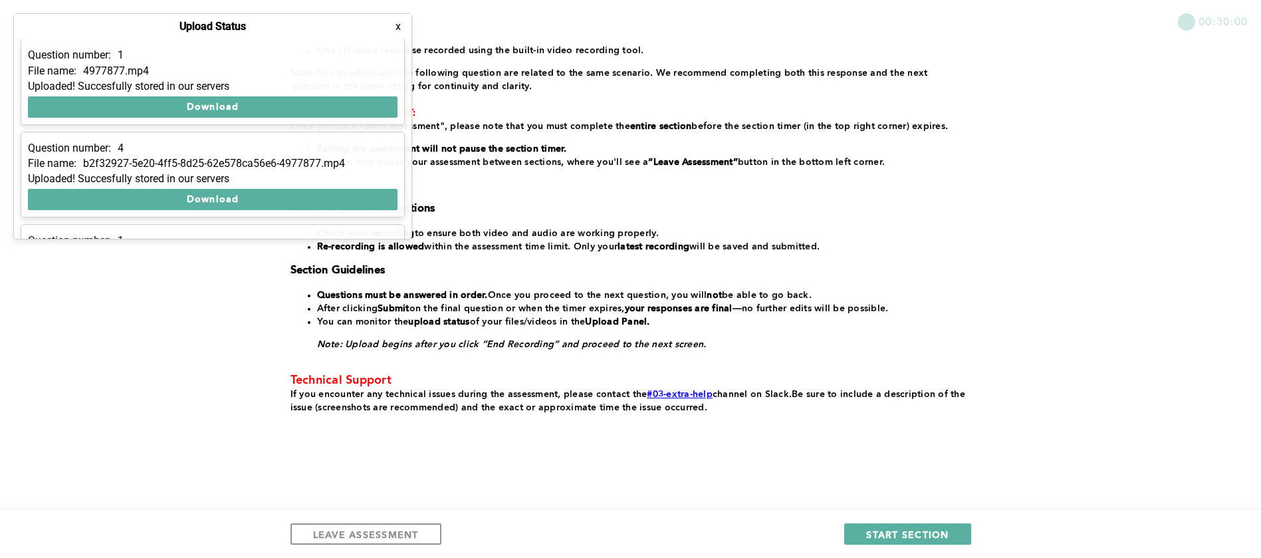
scroll to position [0, 0]
click at [400, 30] on button "x" at bounding box center [397, 26] width 13 height 13
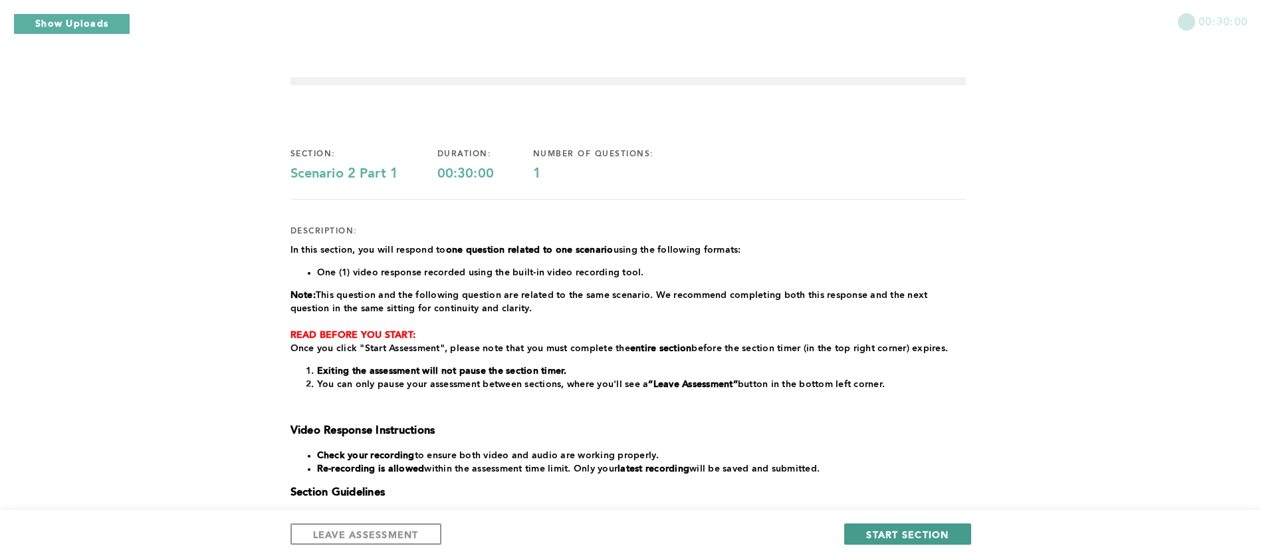
click at [945, 535] on span "START SECTION" at bounding box center [907, 534] width 82 height 13
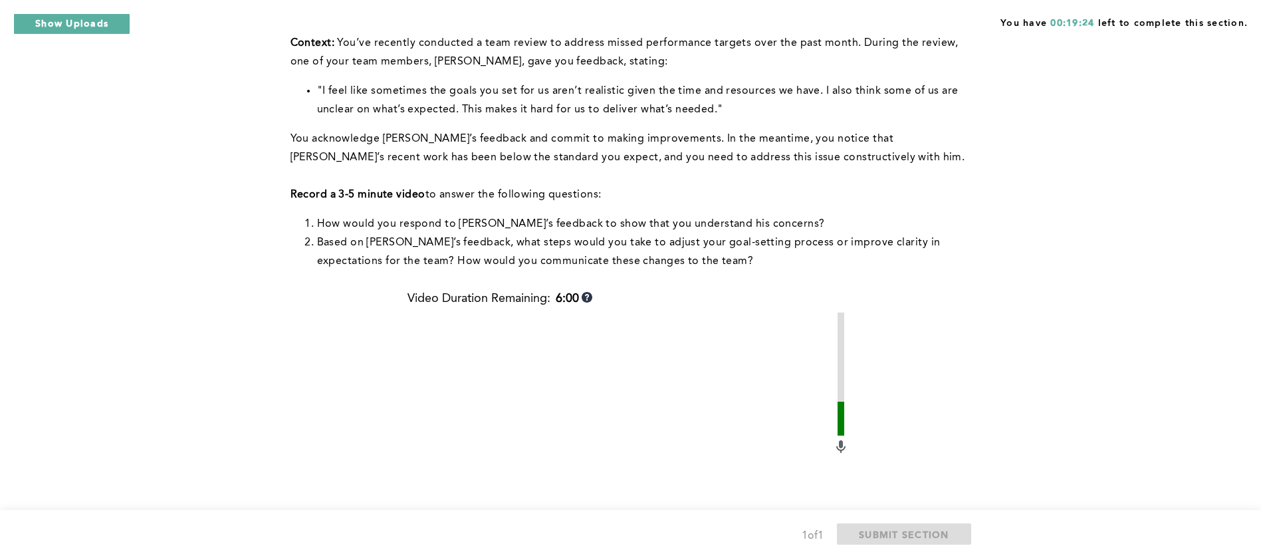
scroll to position [159, 0]
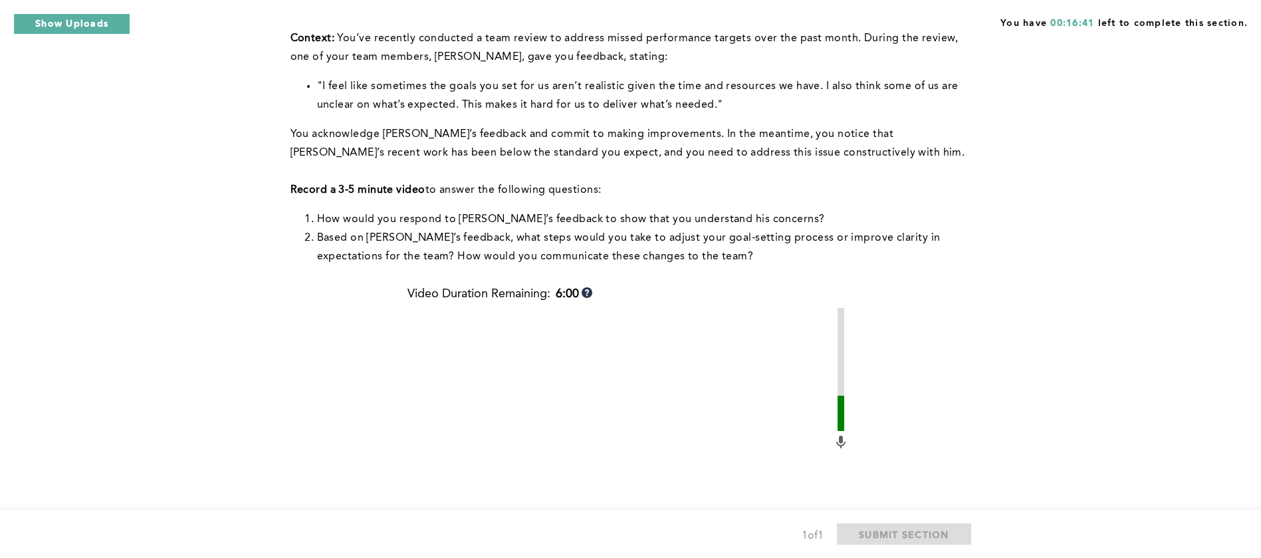
click at [263, 335] on div "You have 00:16:41 left to complete this section. Q1 Note: You will answer two q…" at bounding box center [630, 329] width 1261 height 976
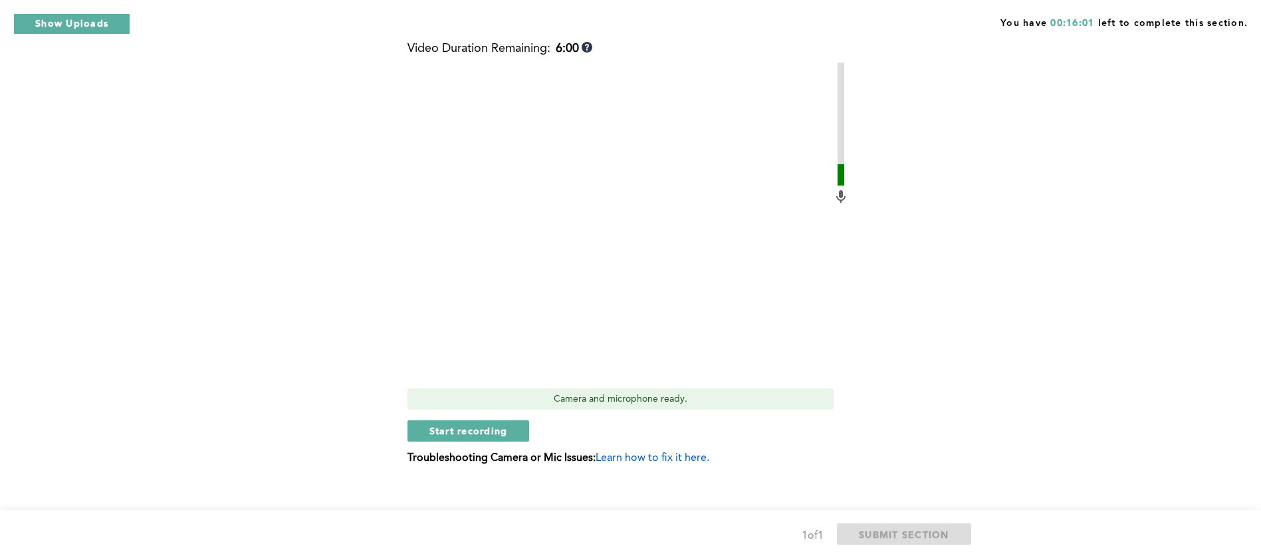
scroll to position [418, 0]
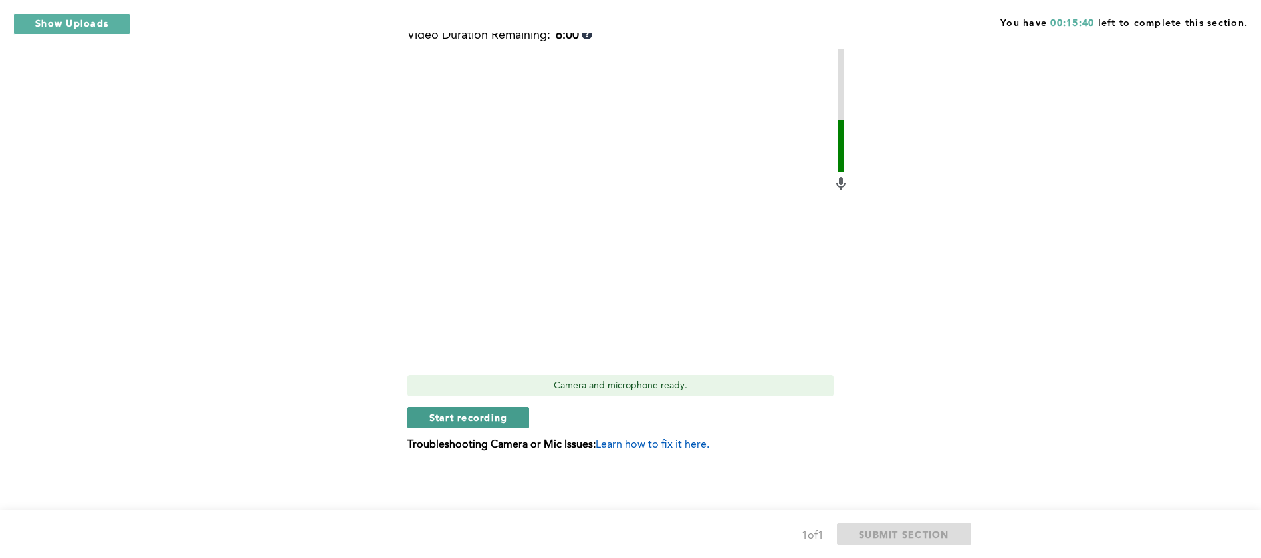
click at [473, 412] on span "Start recording" at bounding box center [468, 417] width 78 height 13
click at [473, 412] on span "Stop recording" at bounding box center [468, 417] width 78 height 13
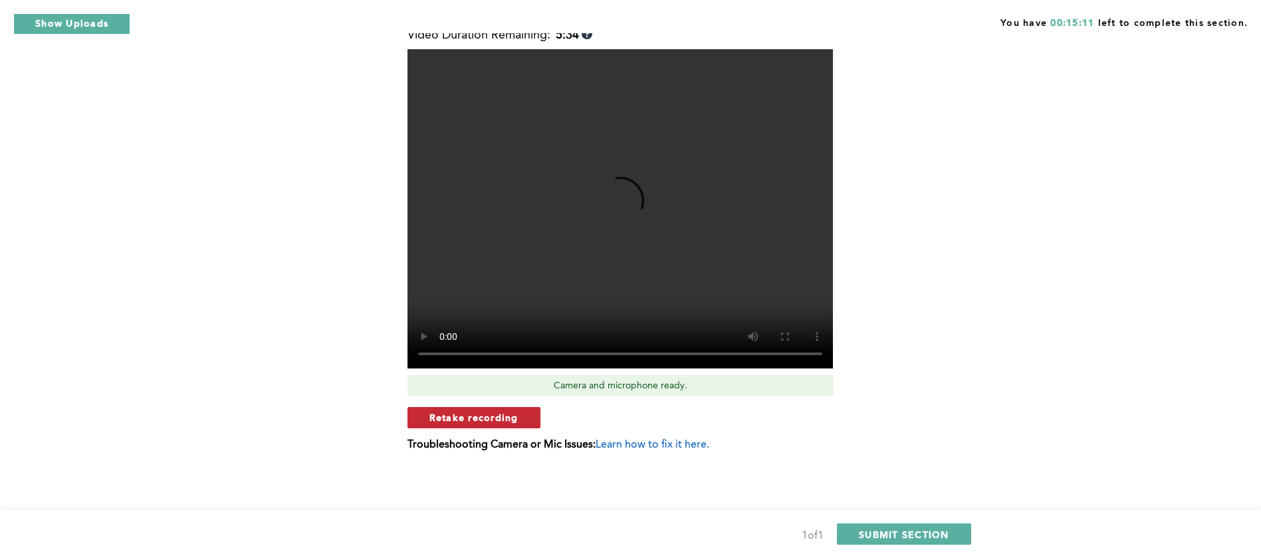
click at [490, 418] on span "Retake recording" at bounding box center [473, 417] width 89 height 13
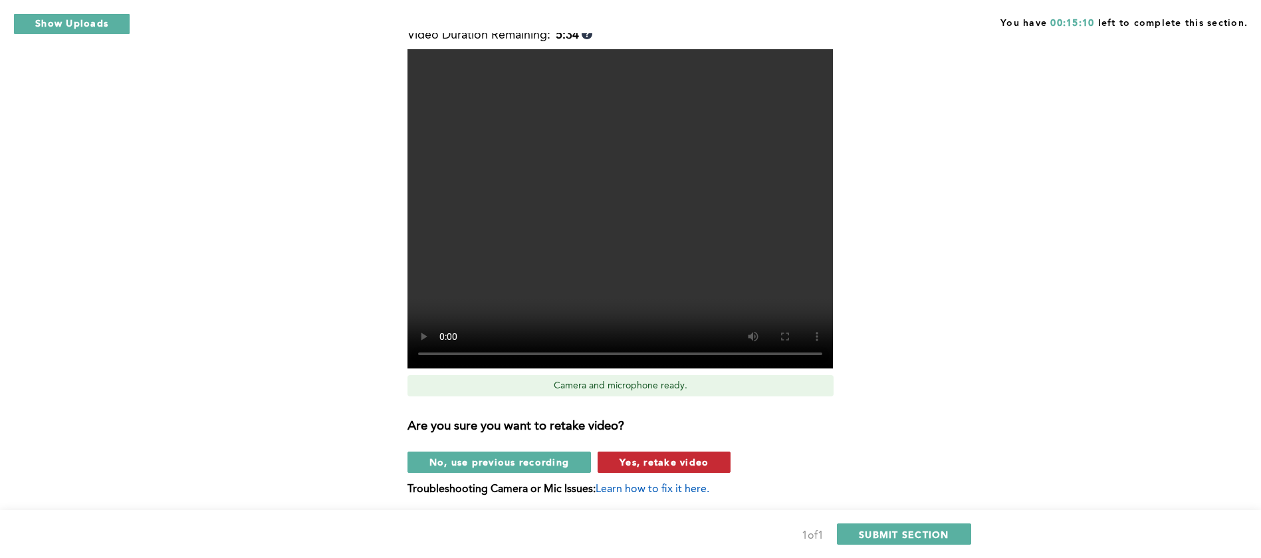
click at [668, 463] on span "Yes, retake video" at bounding box center [663, 461] width 89 height 13
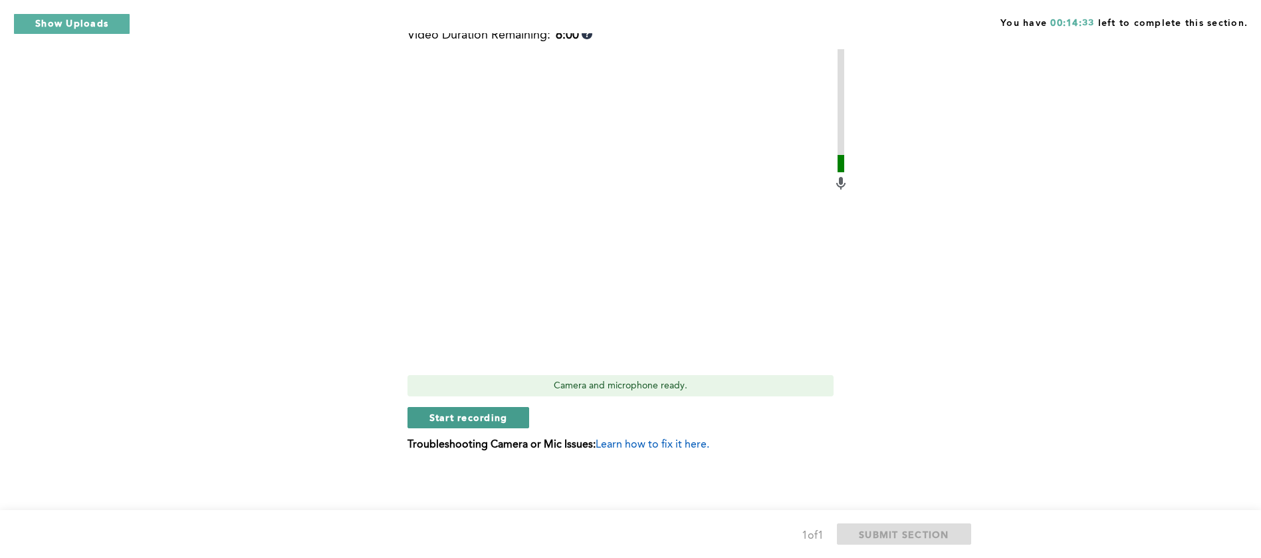
click at [474, 421] on span "Start recording" at bounding box center [468, 417] width 78 height 13
click at [474, 421] on span "Stop recording" at bounding box center [468, 417] width 78 height 13
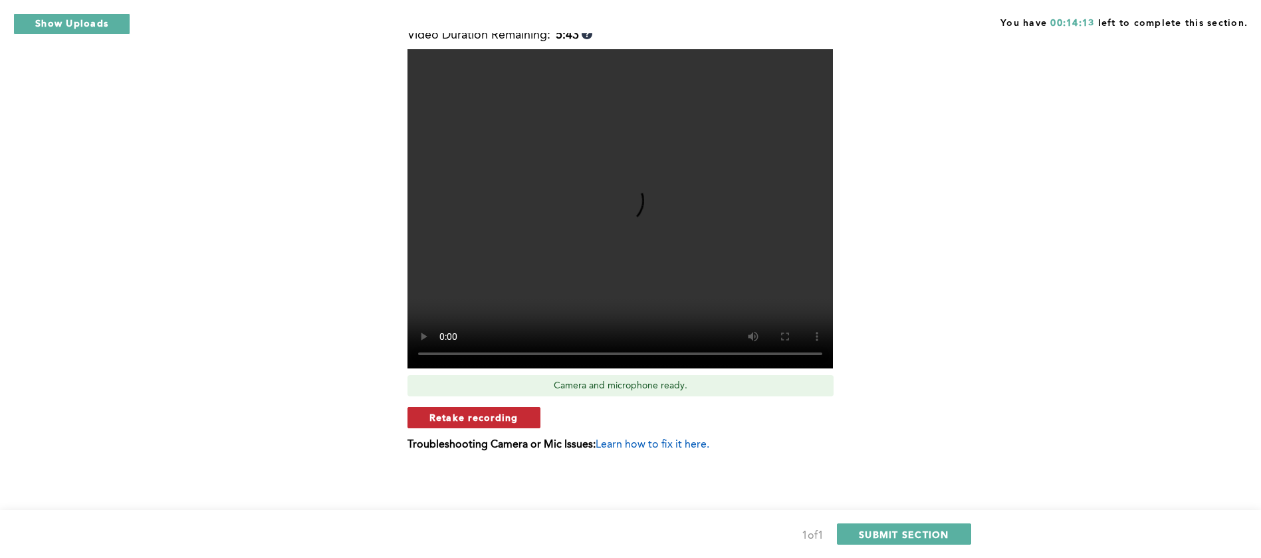
click at [496, 415] on span "Retake recording" at bounding box center [473, 417] width 89 height 13
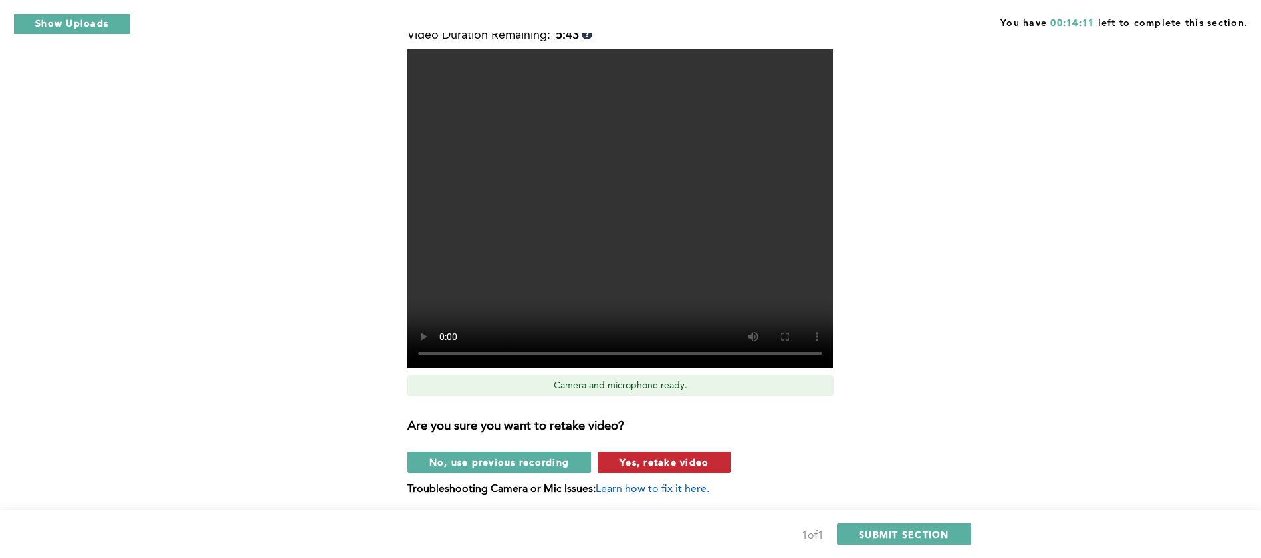
click at [657, 468] on button "Yes, retake video" at bounding box center [663, 461] width 133 height 21
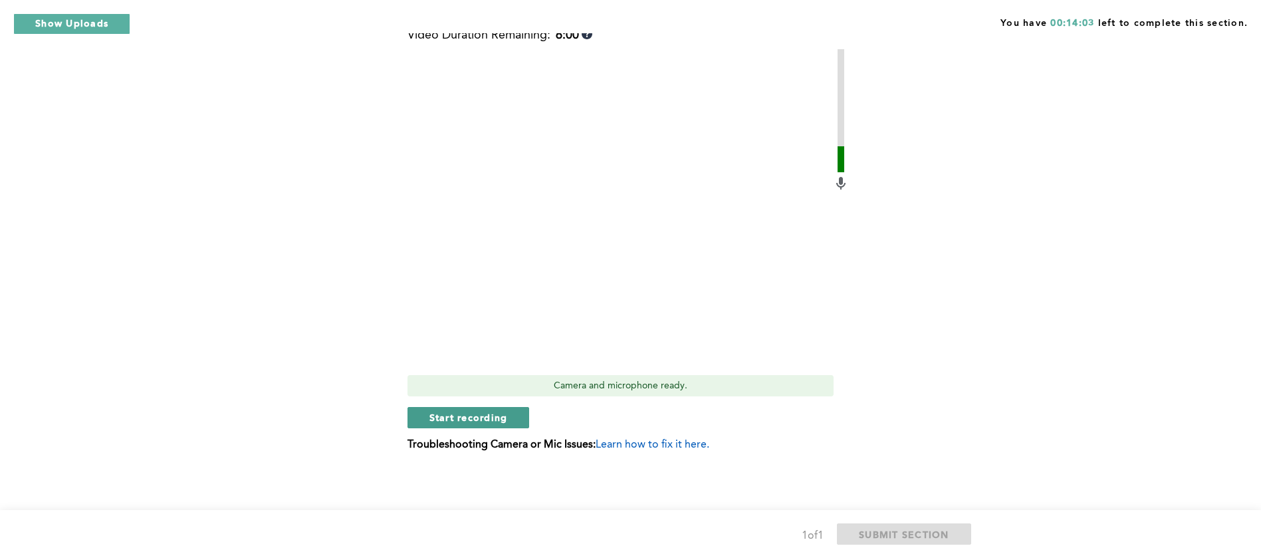
click at [495, 412] on span "Start recording" at bounding box center [468, 417] width 78 height 13
click at [467, 415] on span "Stop recording" at bounding box center [468, 417] width 78 height 13
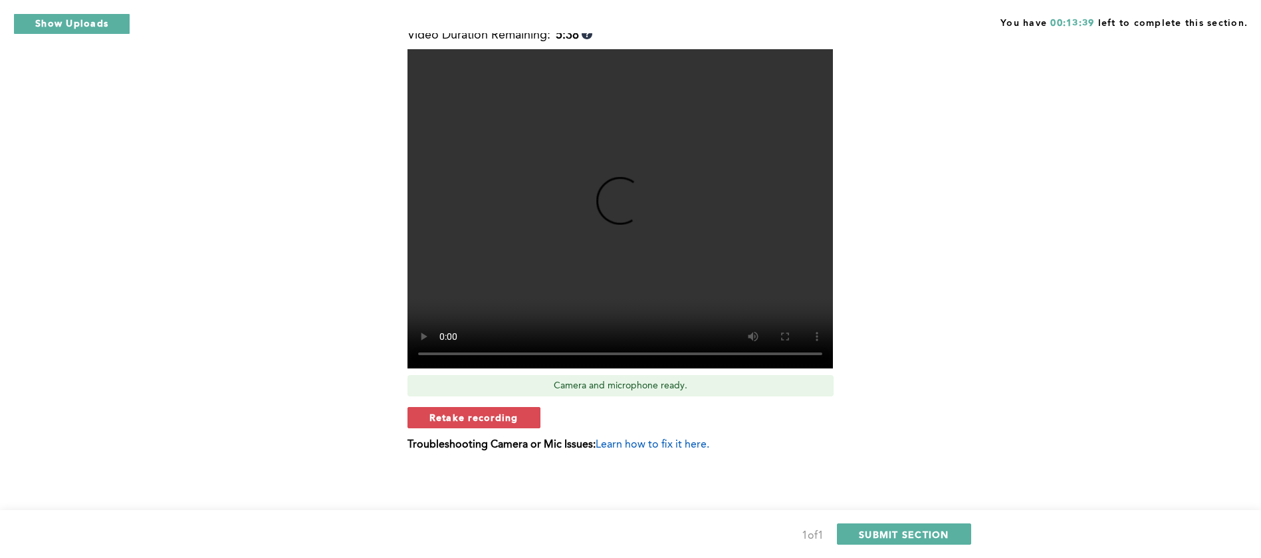
click at [488, 428] on div "Video Duration Remaining: 5:38 Camera and microphone ready. Retake recording Tr…" at bounding box center [627, 245] width 441 height 433
click at [512, 423] on span "Retake recording" at bounding box center [473, 417] width 89 height 13
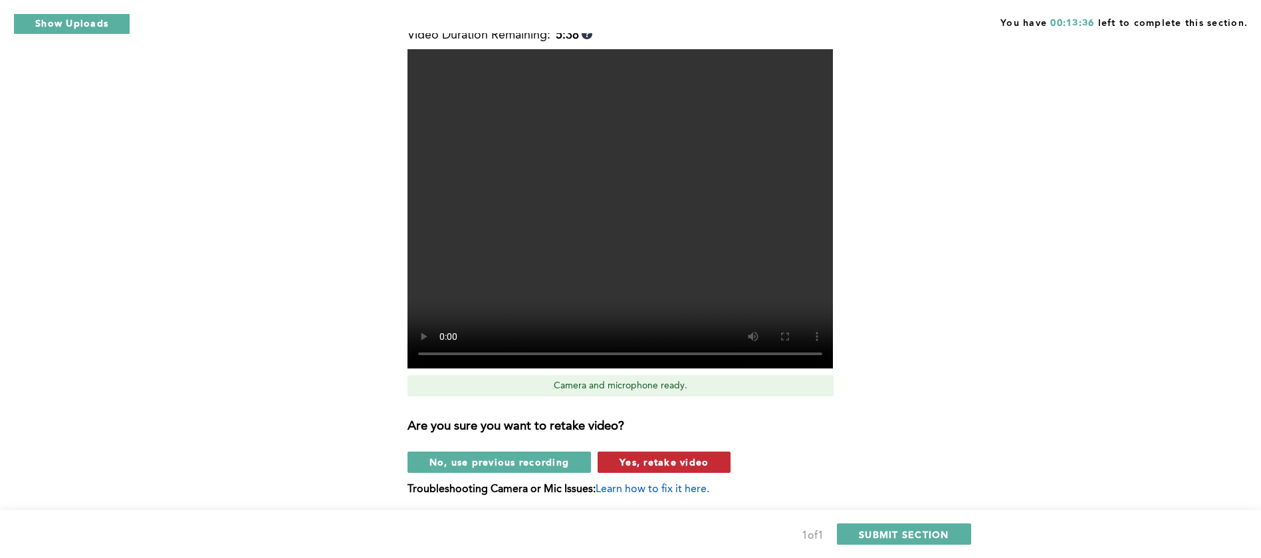
click at [661, 457] on span "Yes, retake video" at bounding box center [663, 461] width 89 height 13
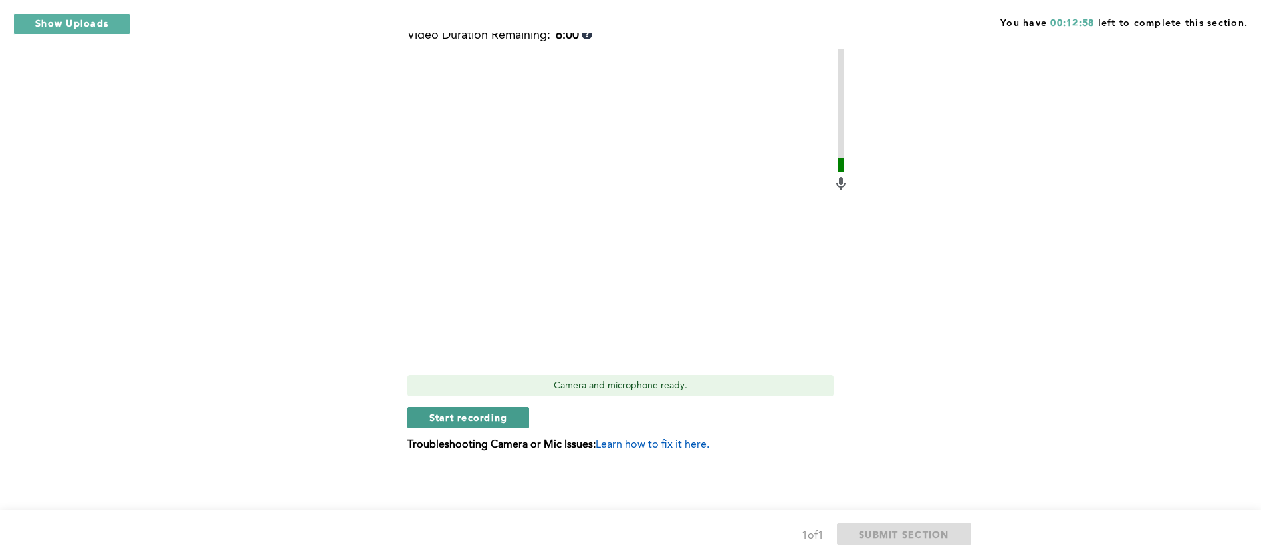
click at [481, 411] on span "Start recording" at bounding box center [468, 417] width 78 height 13
click at [481, 411] on span "Stop recording" at bounding box center [468, 417] width 78 height 13
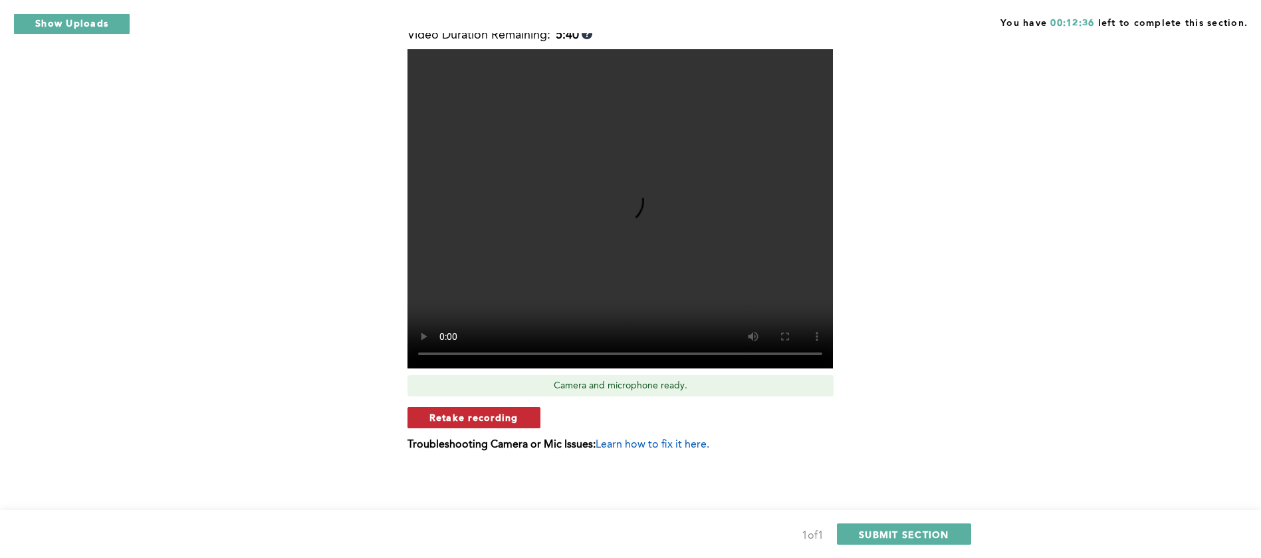
click at [489, 416] on span "Retake recording" at bounding box center [473, 417] width 89 height 13
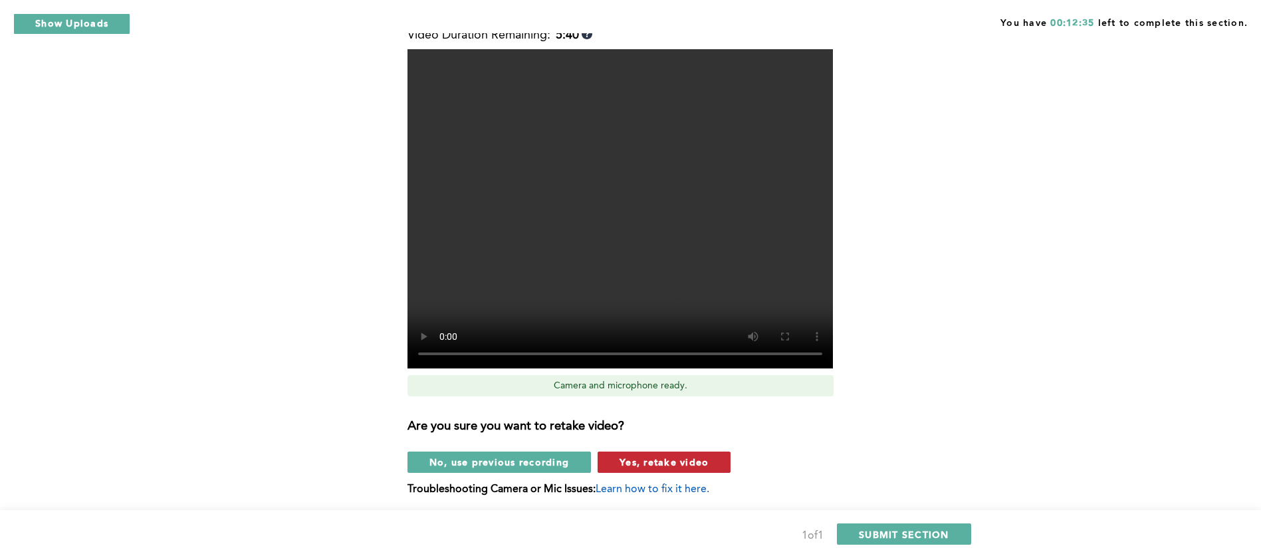
click at [670, 458] on span "Yes, retake video" at bounding box center [663, 461] width 89 height 13
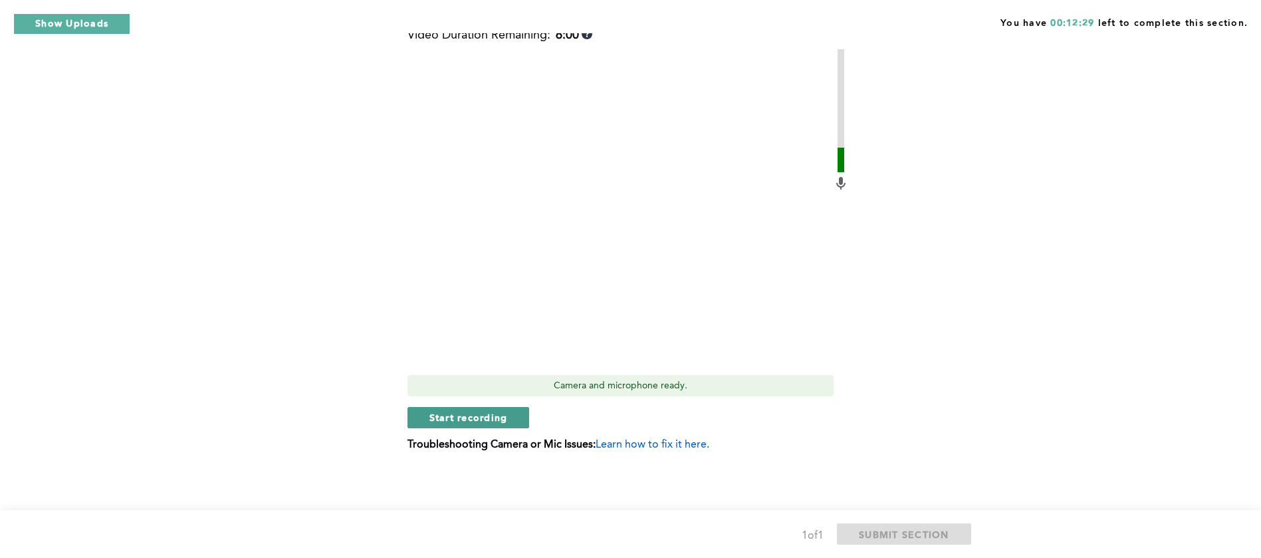
click at [490, 421] on span "Start recording" at bounding box center [468, 417] width 78 height 13
click at [490, 421] on span "Stop recording" at bounding box center [468, 417] width 78 height 13
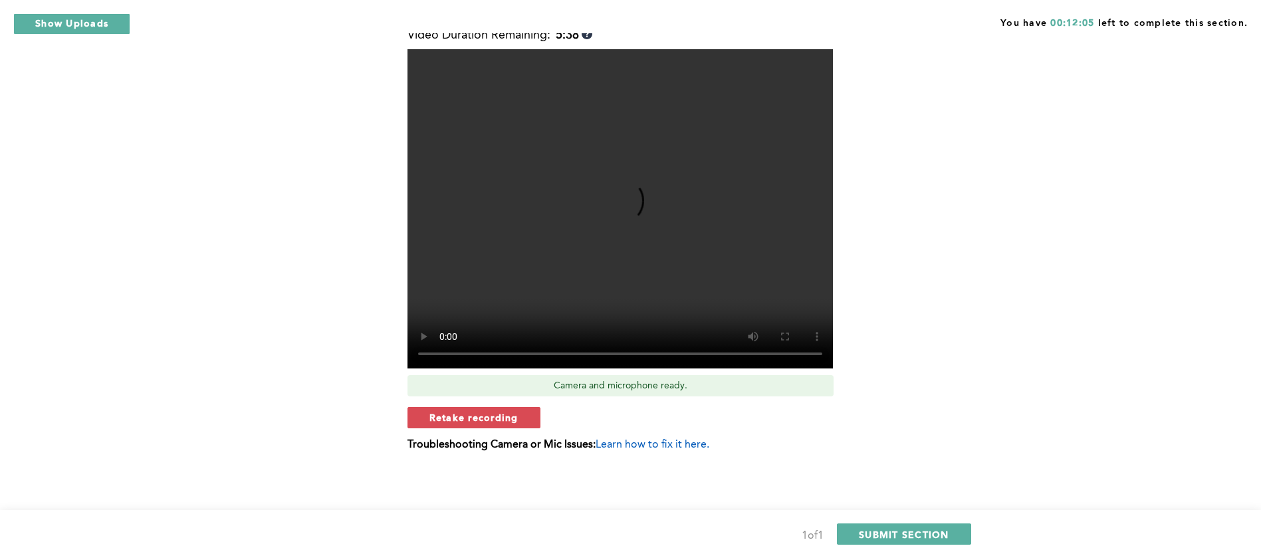
click at [490, 421] on span "Retake recording" at bounding box center [473, 417] width 89 height 13
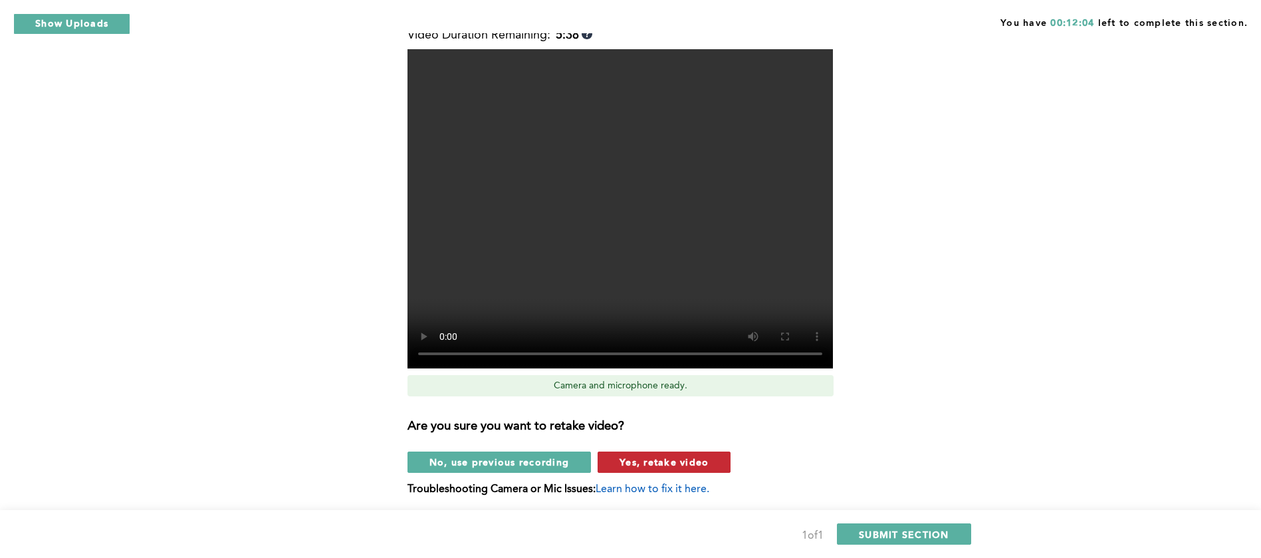
click at [679, 463] on span "Yes, retake video" at bounding box center [663, 461] width 89 height 13
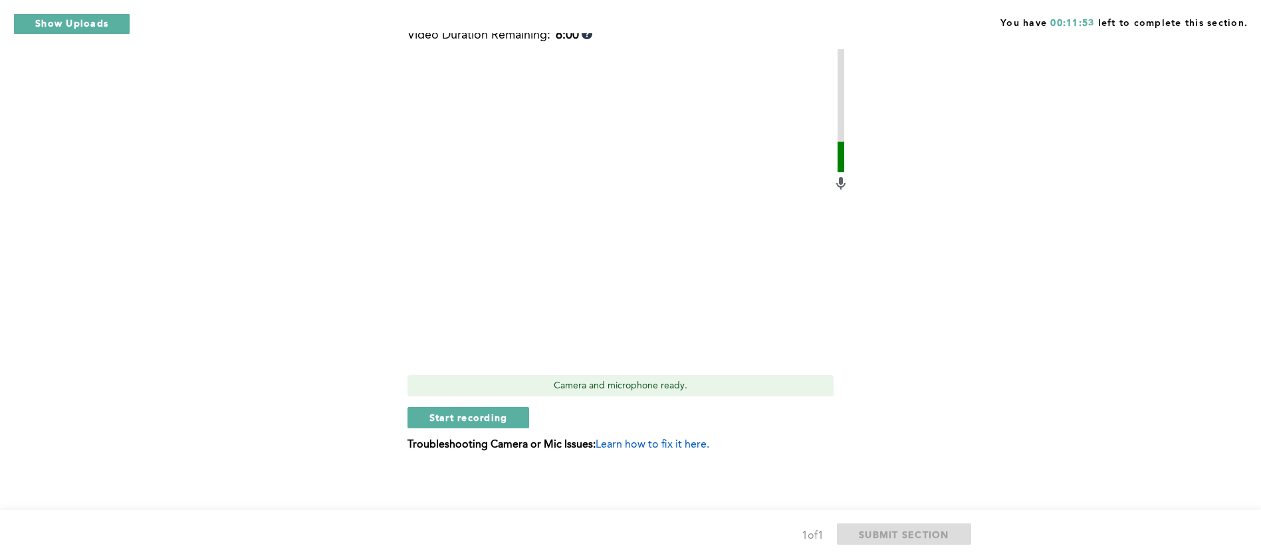
click at [482, 429] on div "Video Duration Remaining: 6:00 Camera and microphone ready. Start recording Tro…" at bounding box center [627, 245] width 441 height 433
click at [464, 411] on span "Start recording" at bounding box center [468, 417] width 78 height 13
click at [476, 420] on span "Stop recording" at bounding box center [468, 417] width 78 height 13
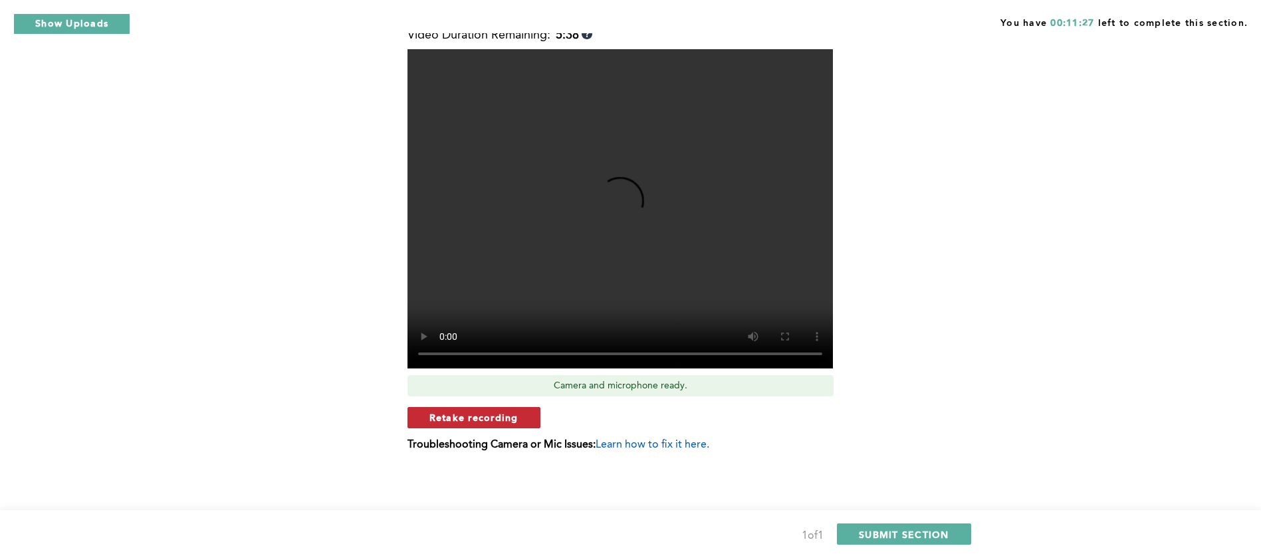
click at [520, 415] on button "Retake recording" at bounding box center [473, 417] width 133 height 21
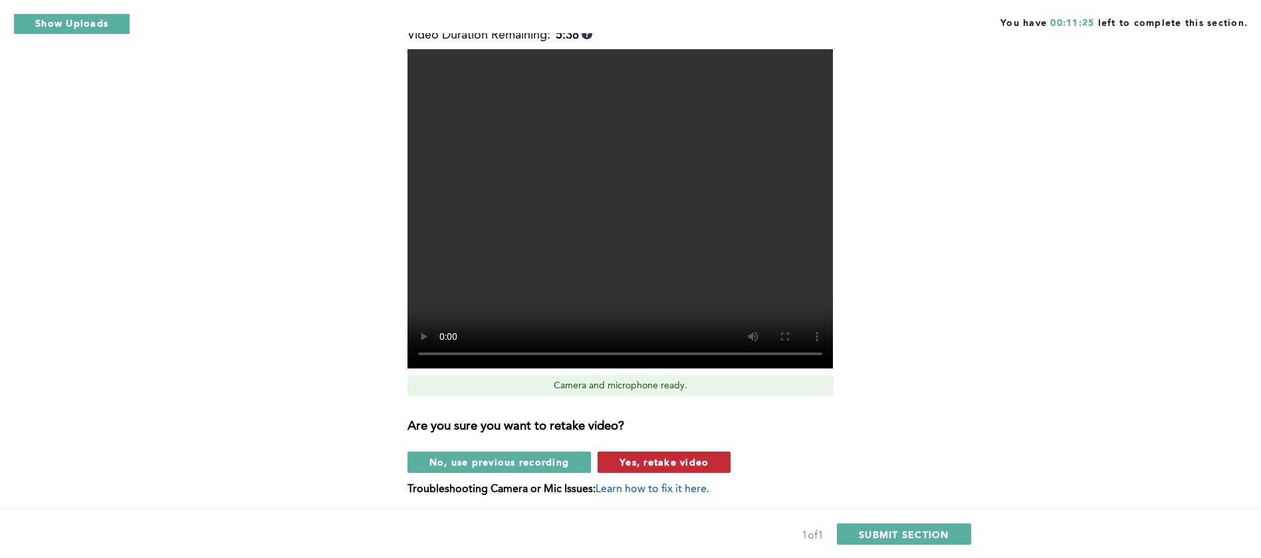
click at [624, 465] on span "Yes, retake video" at bounding box center [663, 461] width 89 height 13
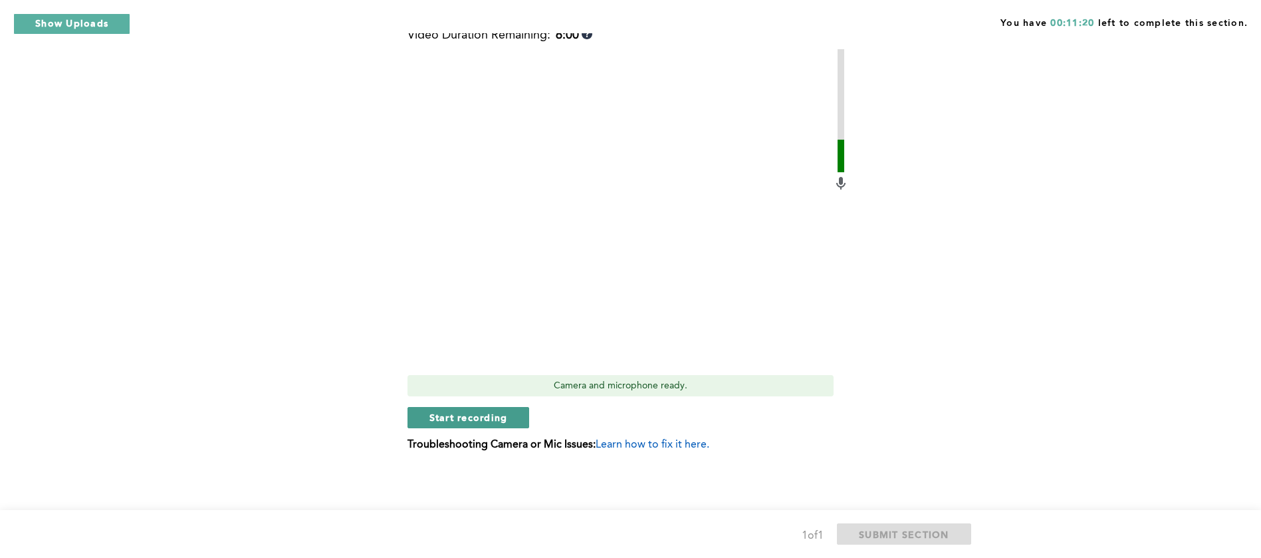
click at [498, 421] on span "Start recording" at bounding box center [468, 417] width 78 height 13
click at [465, 414] on span "Stop recording" at bounding box center [468, 417] width 78 height 13
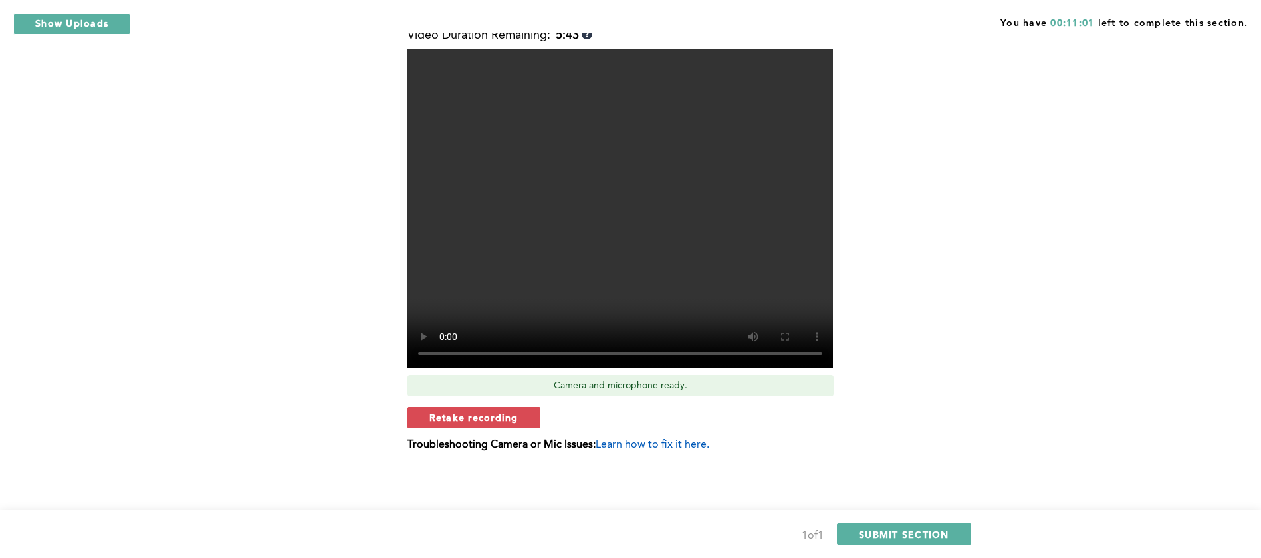
click at [465, 414] on span "Retake recording" at bounding box center [473, 417] width 89 height 13
click at [465, 414] on div "Retake recording" at bounding box center [627, 417] width 441 height 21
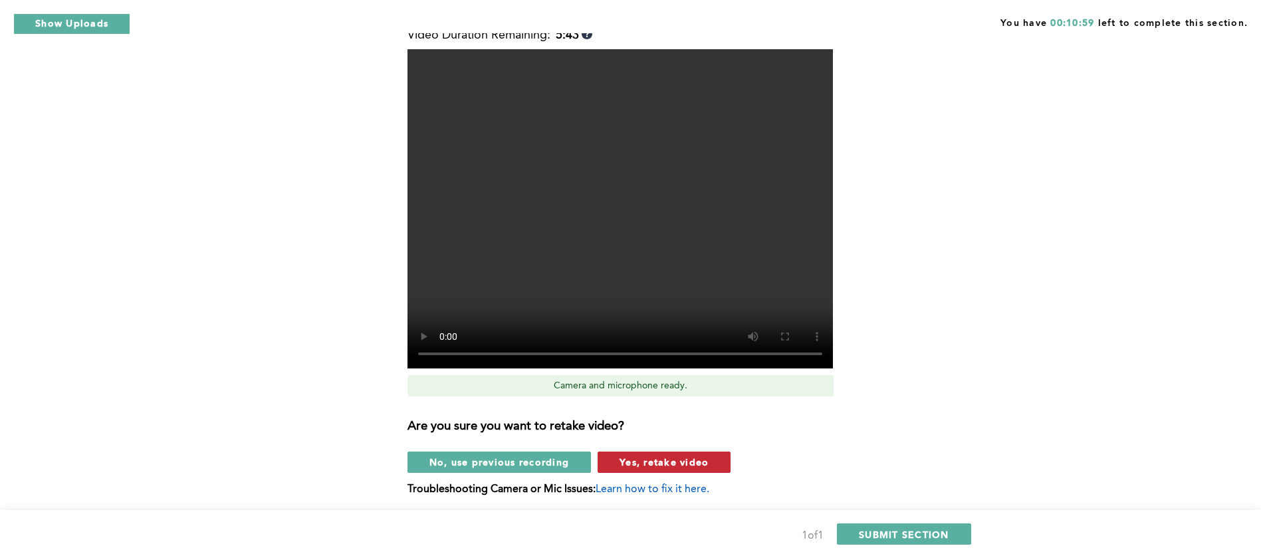
click at [700, 461] on span "Yes, retake video" at bounding box center [663, 461] width 89 height 13
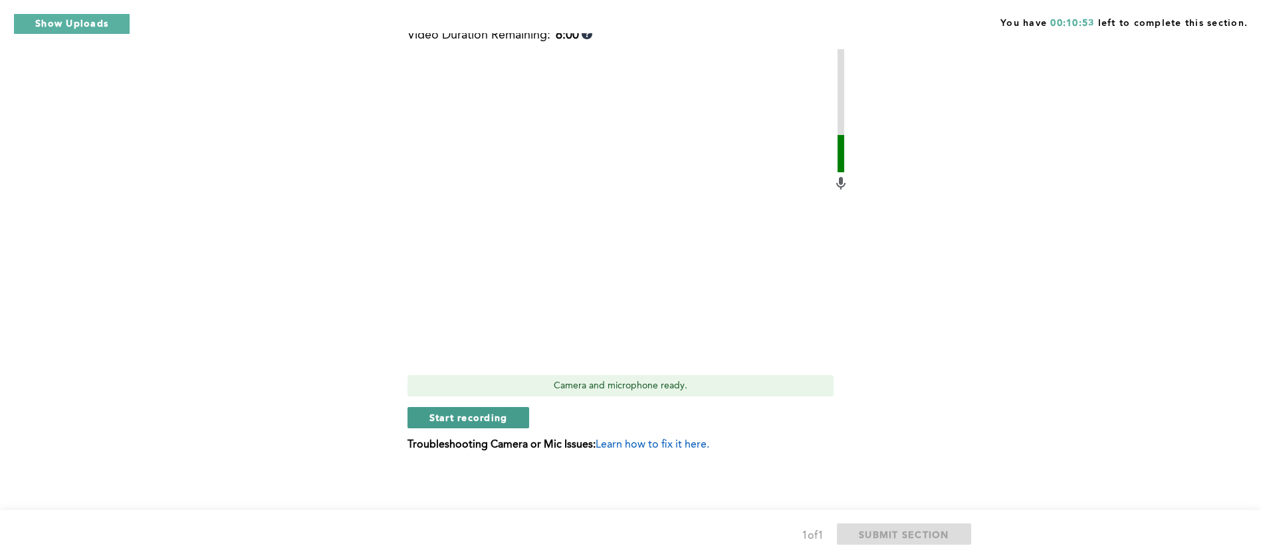
click at [478, 417] on span "Start recording" at bounding box center [468, 417] width 78 height 13
click at [478, 417] on span "Stop recording" at bounding box center [468, 417] width 78 height 13
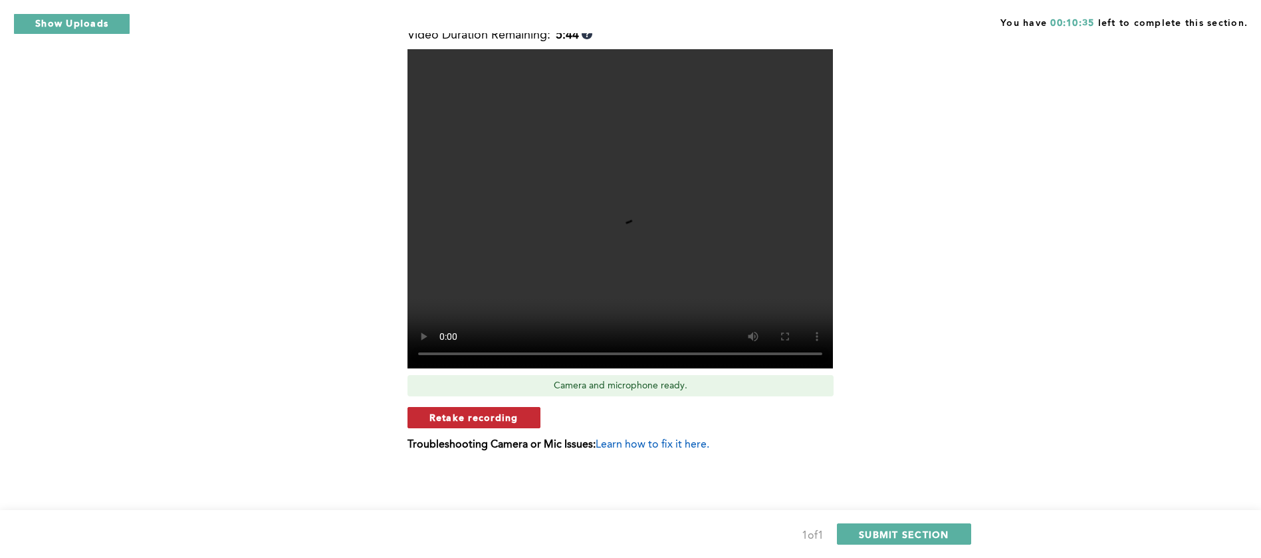
click at [490, 421] on span "Retake recording" at bounding box center [473, 417] width 89 height 13
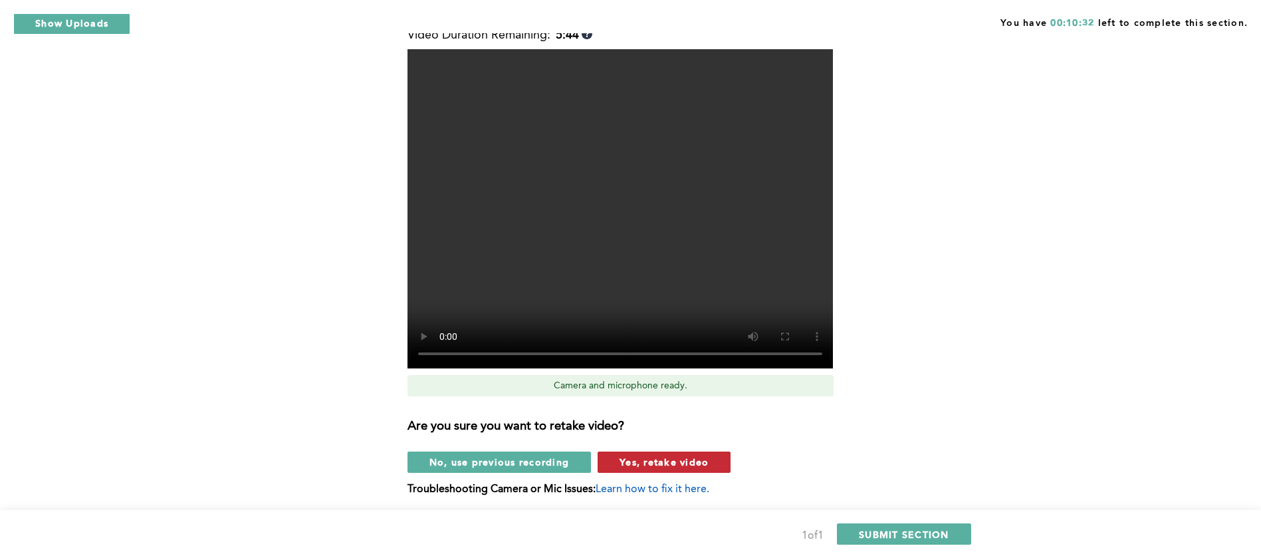
click at [663, 462] on span "Yes, retake video" at bounding box center [663, 461] width 89 height 13
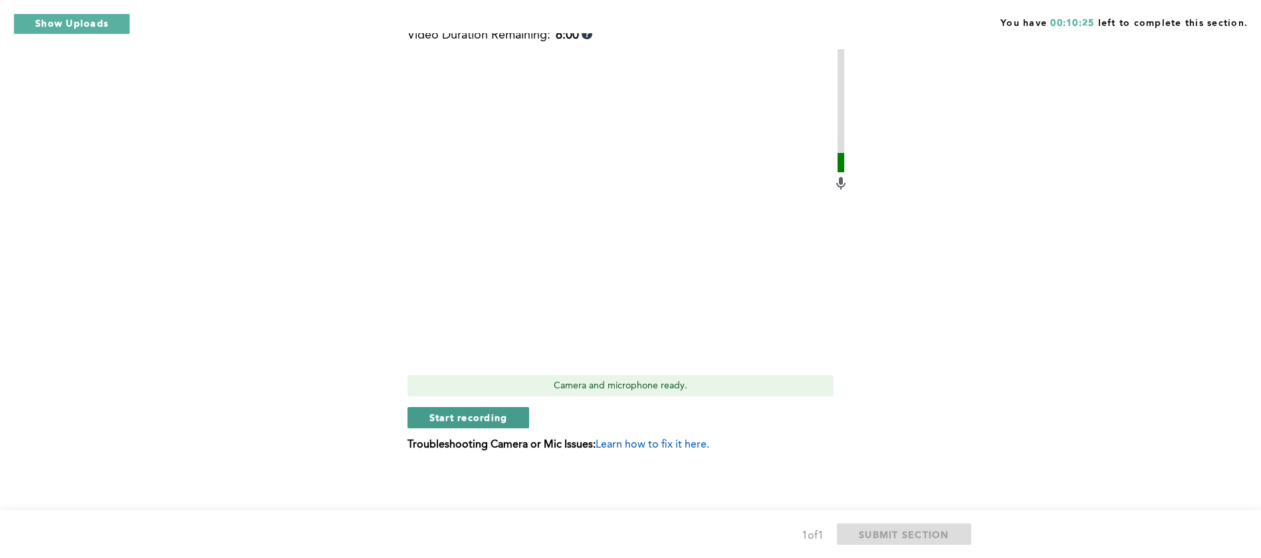
click at [501, 416] on span "Start recording" at bounding box center [468, 417] width 78 height 13
click at [501, 416] on span "Stop recording" at bounding box center [468, 417] width 78 height 13
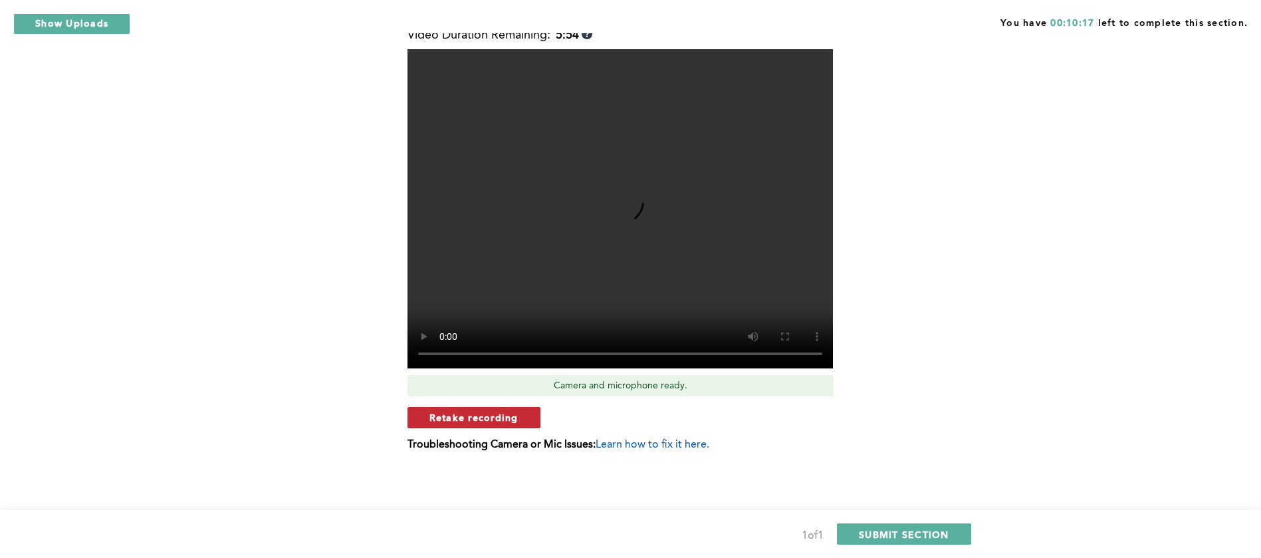
click at [506, 417] on span "Retake recording" at bounding box center [473, 417] width 89 height 13
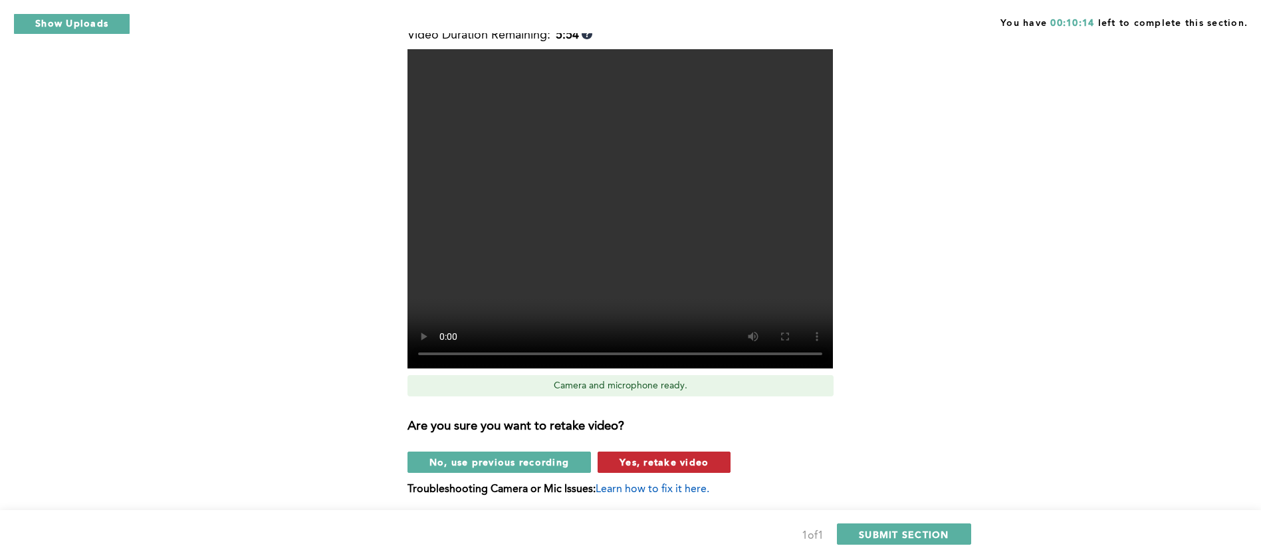
click at [657, 462] on span "Yes, retake video" at bounding box center [663, 461] width 89 height 13
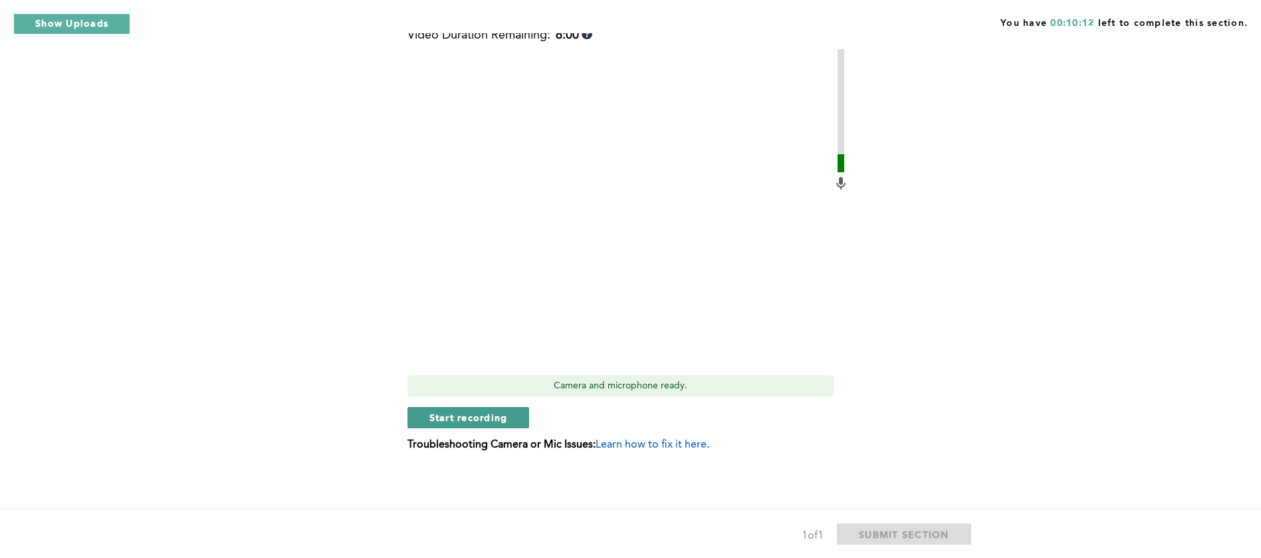
click at [468, 422] on span "Start recording" at bounding box center [468, 417] width 78 height 13
click at [450, 413] on span "Stop recording" at bounding box center [468, 417] width 78 height 13
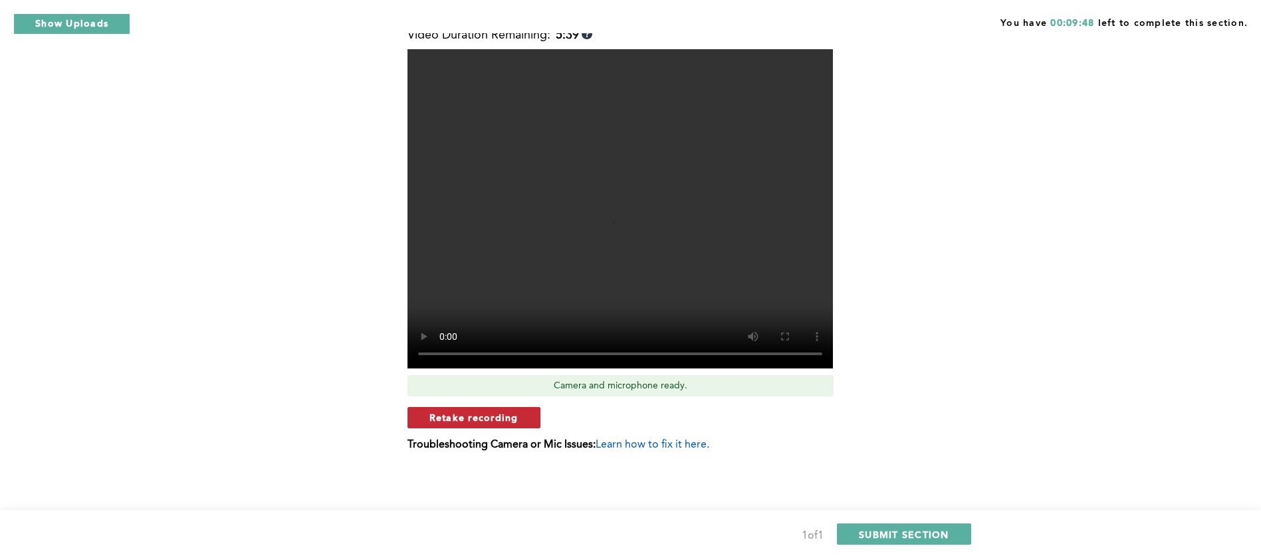
click at [517, 422] on span "Retake recording" at bounding box center [473, 417] width 89 height 13
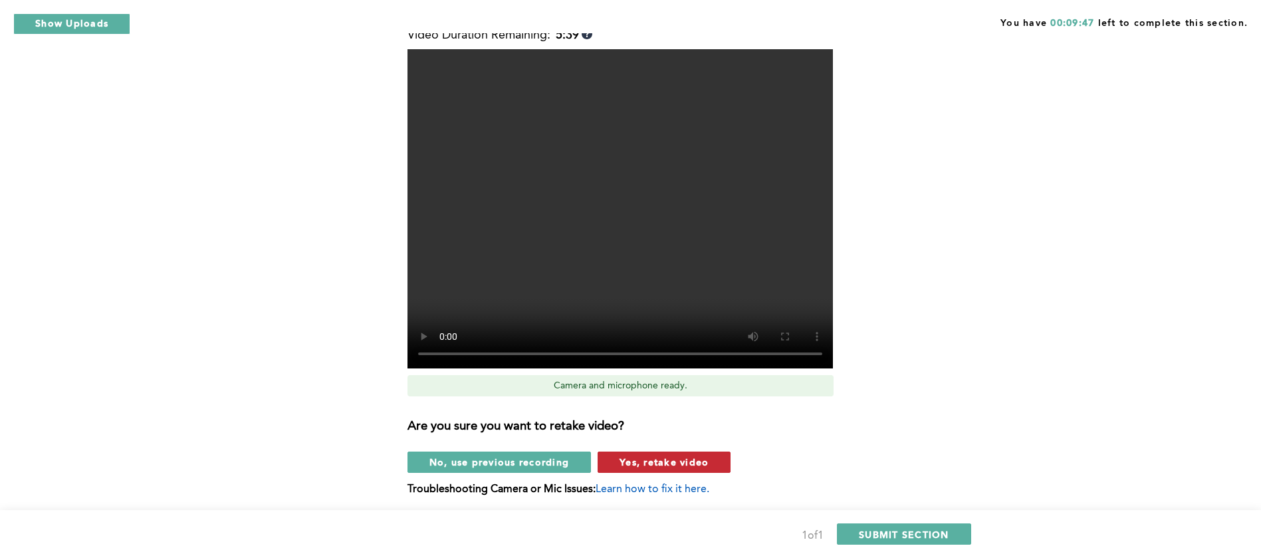
click at [707, 459] on span "Yes, retake video" at bounding box center [663, 461] width 89 height 13
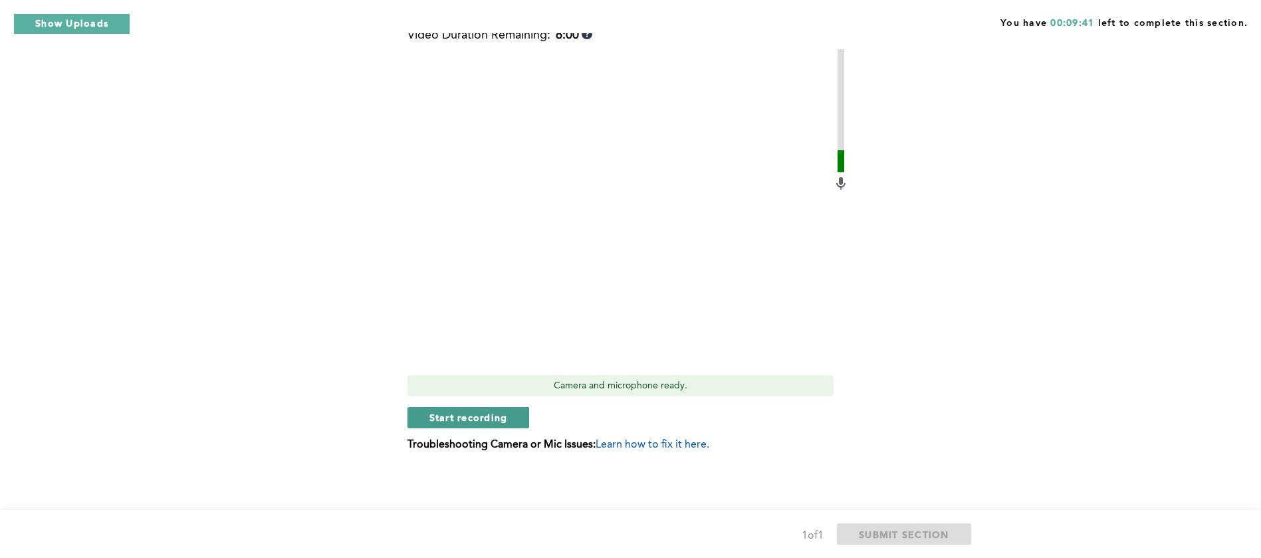
click at [479, 422] on span "Start recording" at bounding box center [468, 417] width 78 height 13
click at [479, 422] on span "Stop recording" at bounding box center [468, 417] width 78 height 13
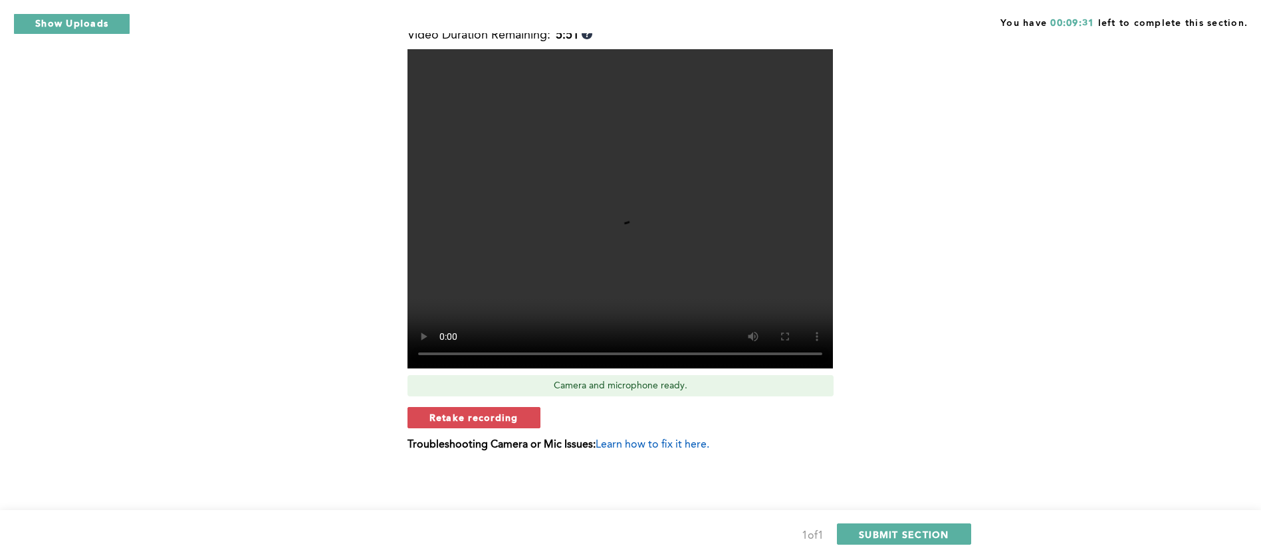
click at [479, 422] on span "Retake recording" at bounding box center [473, 417] width 89 height 13
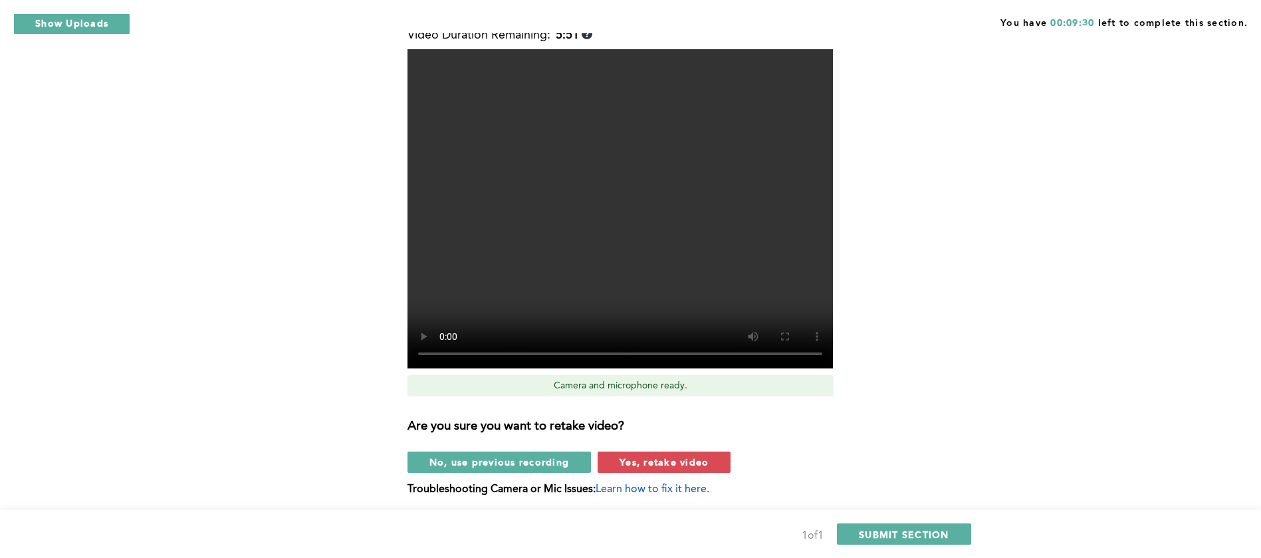
click at [667, 476] on div "Video Duration Remaining: 5:51 Camera and microphone ready. Are you sure you wa…" at bounding box center [627, 267] width 441 height 477
click at [660, 465] on span "Yes, retake video" at bounding box center [663, 461] width 89 height 13
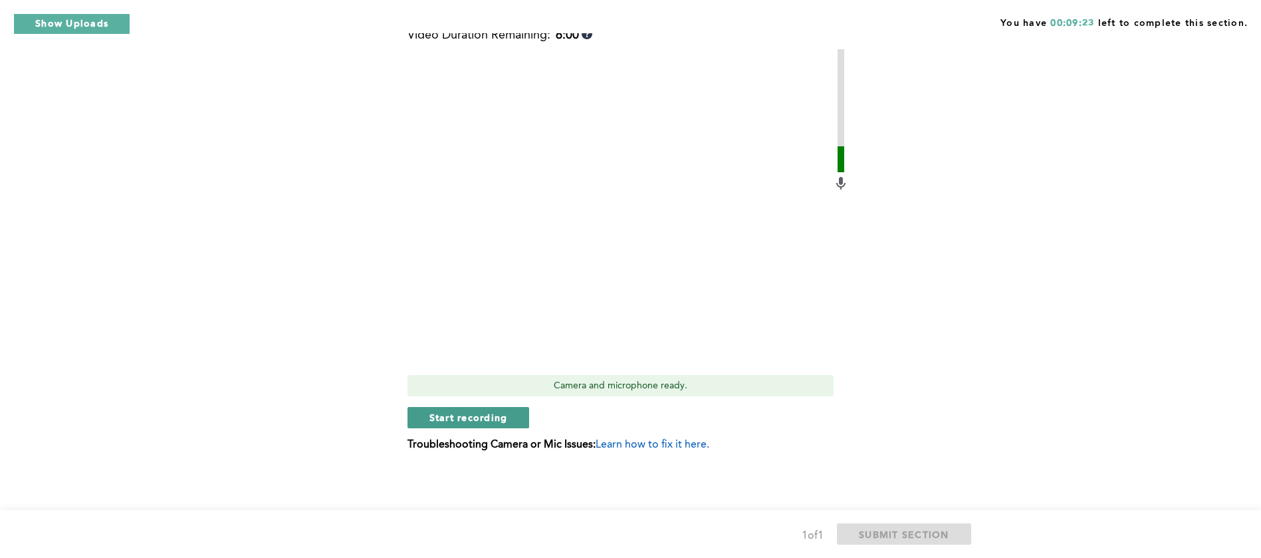
click at [498, 424] on button "Start recording" at bounding box center [468, 417] width 122 height 21
click at [498, 424] on button "Stop recording" at bounding box center [468, 417] width 122 height 21
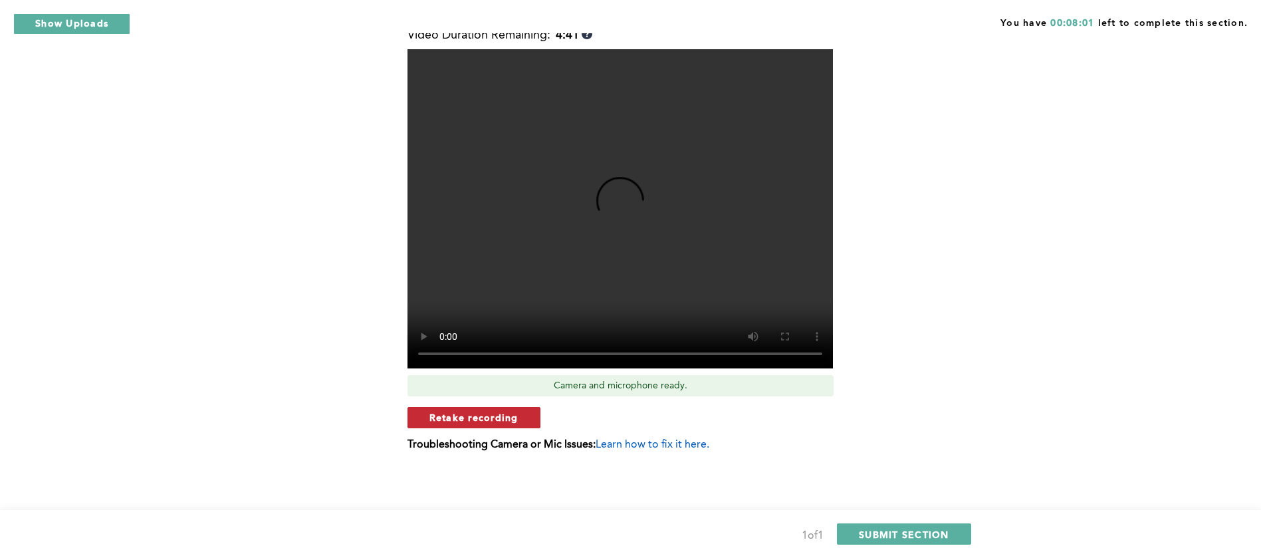
click at [502, 416] on span "Retake recording" at bounding box center [473, 417] width 89 height 13
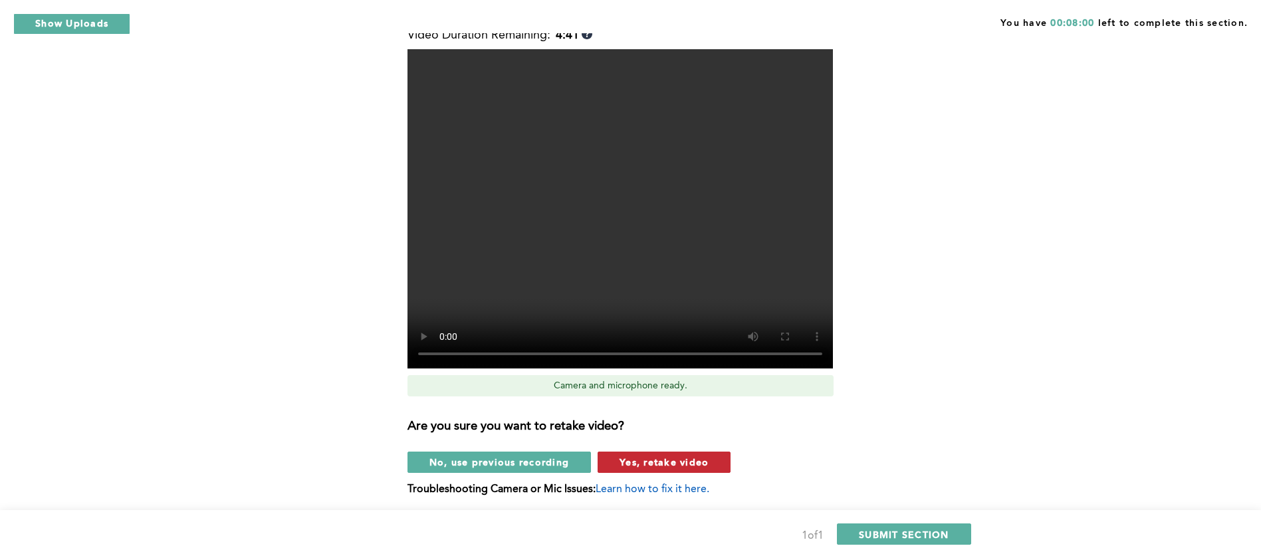
click at [672, 467] on span "Yes, retake video" at bounding box center [663, 461] width 89 height 13
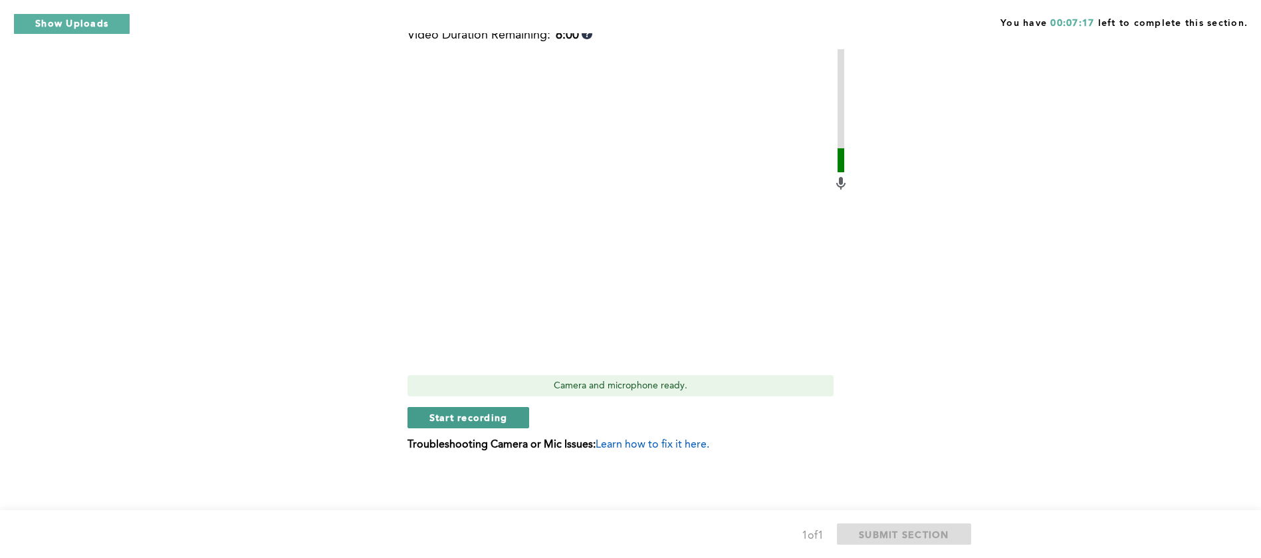
click at [502, 421] on span "Start recording" at bounding box center [468, 417] width 78 height 13
click at [496, 415] on span "Stop recording" at bounding box center [468, 417] width 78 height 13
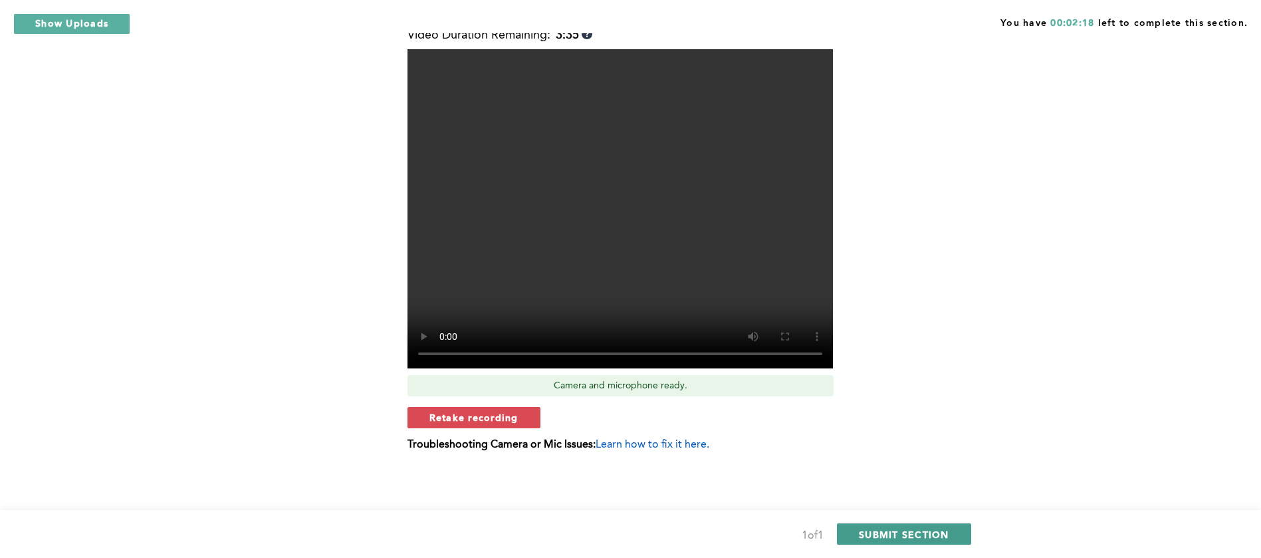
click at [902, 532] on span "SUBMIT SECTION" at bounding box center [904, 534] width 90 height 13
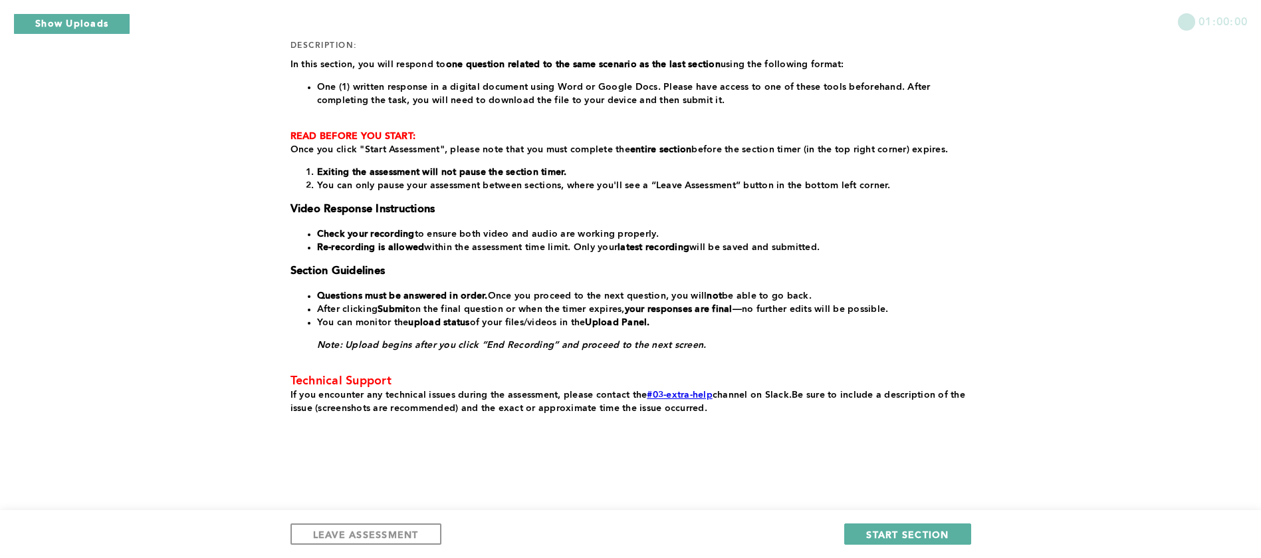
scroll to position [187, 0]
click at [904, 532] on span "START SECTION" at bounding box center [907, 534] width 82 height 13
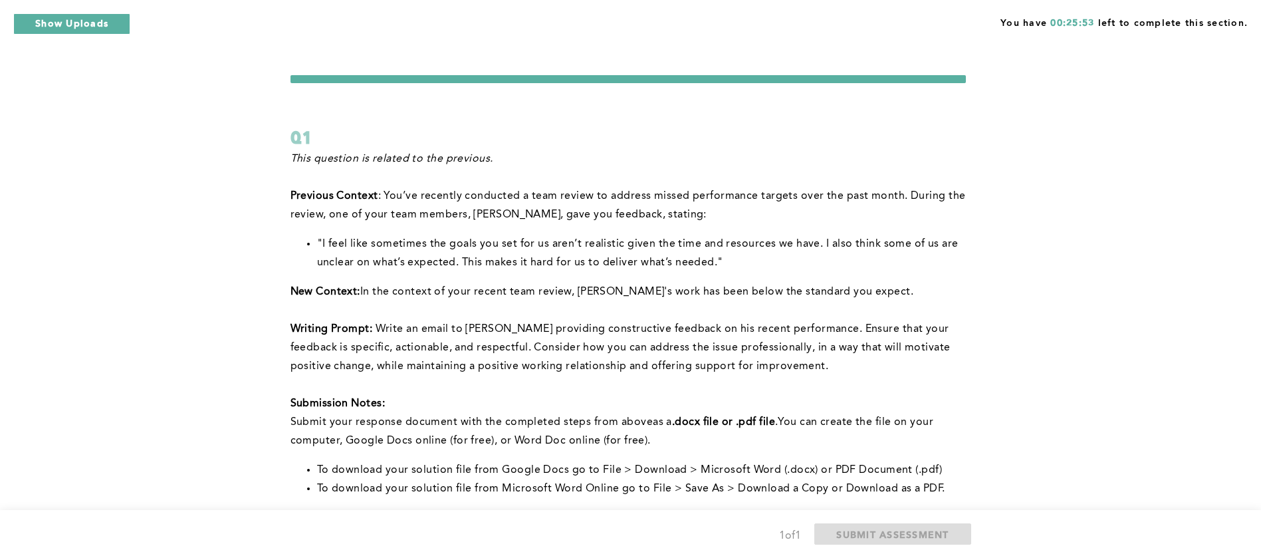
scroll to position [0, 0]
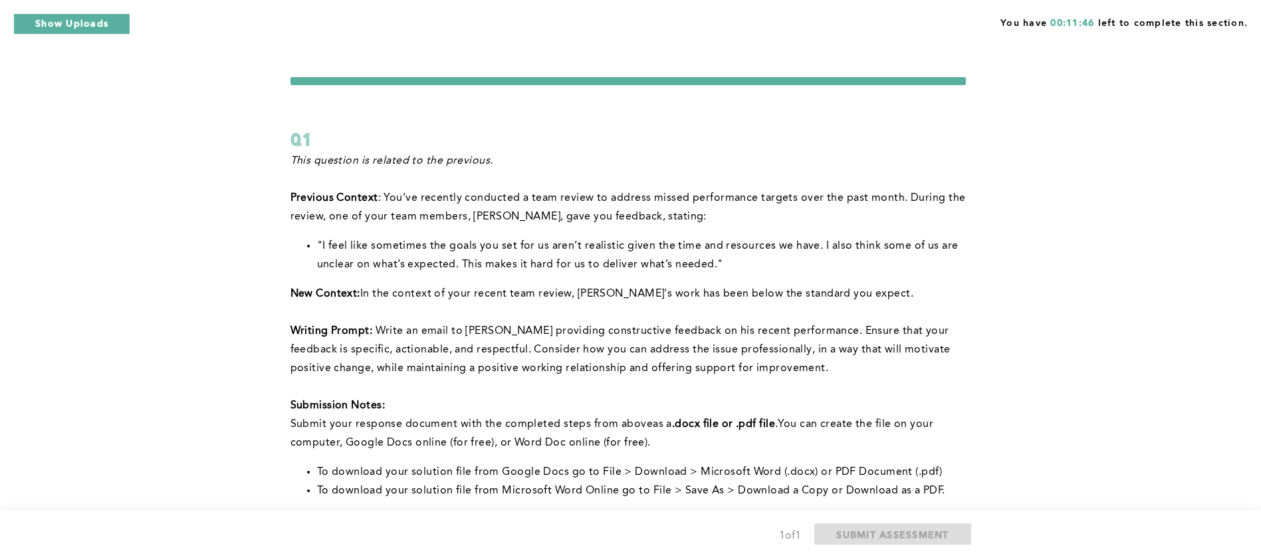
click at [609, 401] on p "Submission Notes:" at bounding box center [627, 405] width 675 height 19
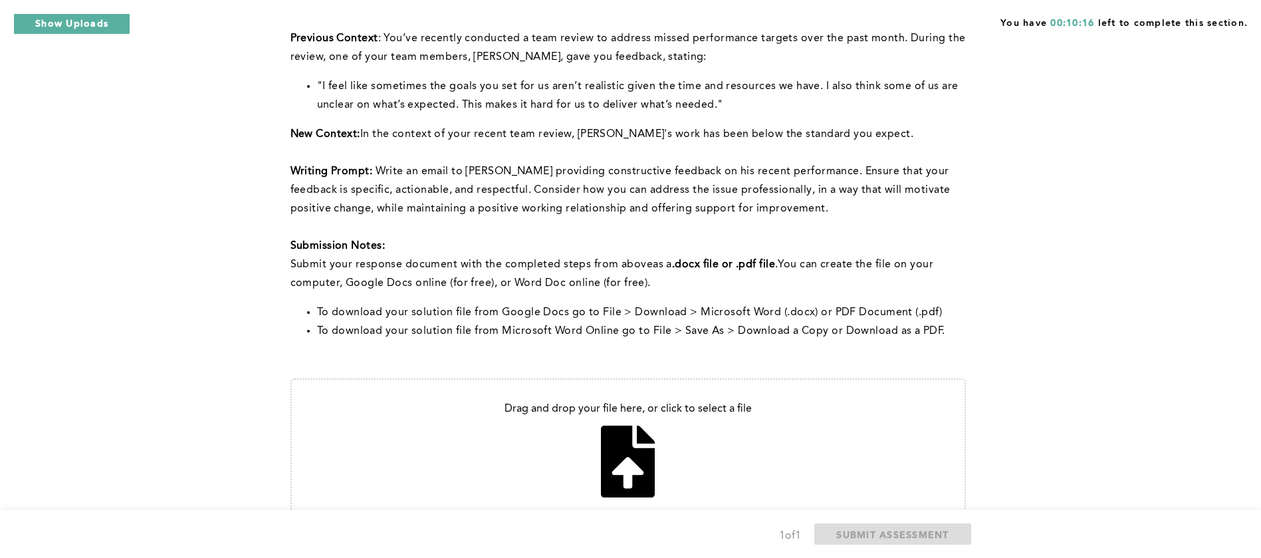
scroll to position [199, 0]
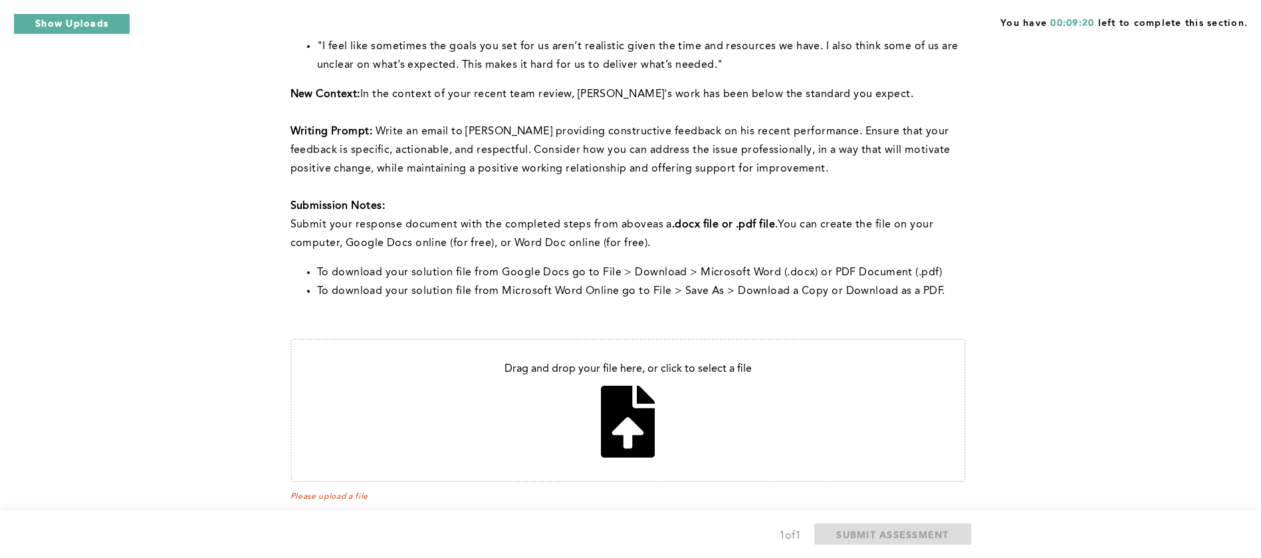
click at [627, 435] on input "file" at bounding box center [628, 410] width 673 height 141
type input "C:\fakepath\Performance Feedback and Next Steps.pdf"
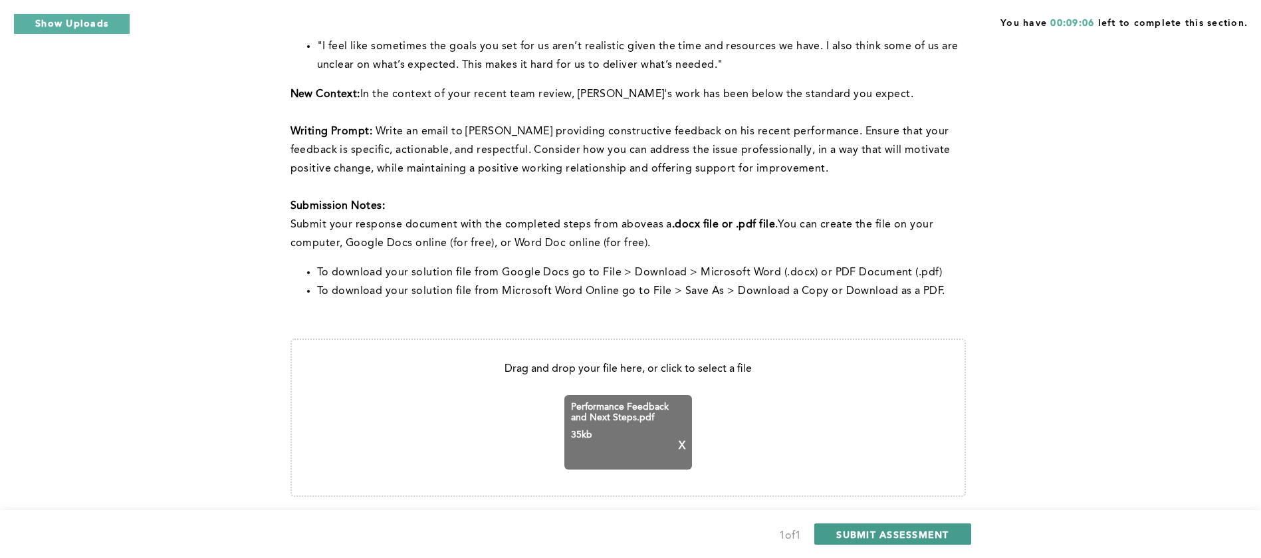
click at [871, 532] on span "SUBMIT ASSESSMENT" at bounding box center [892, 534] width 112 height 13
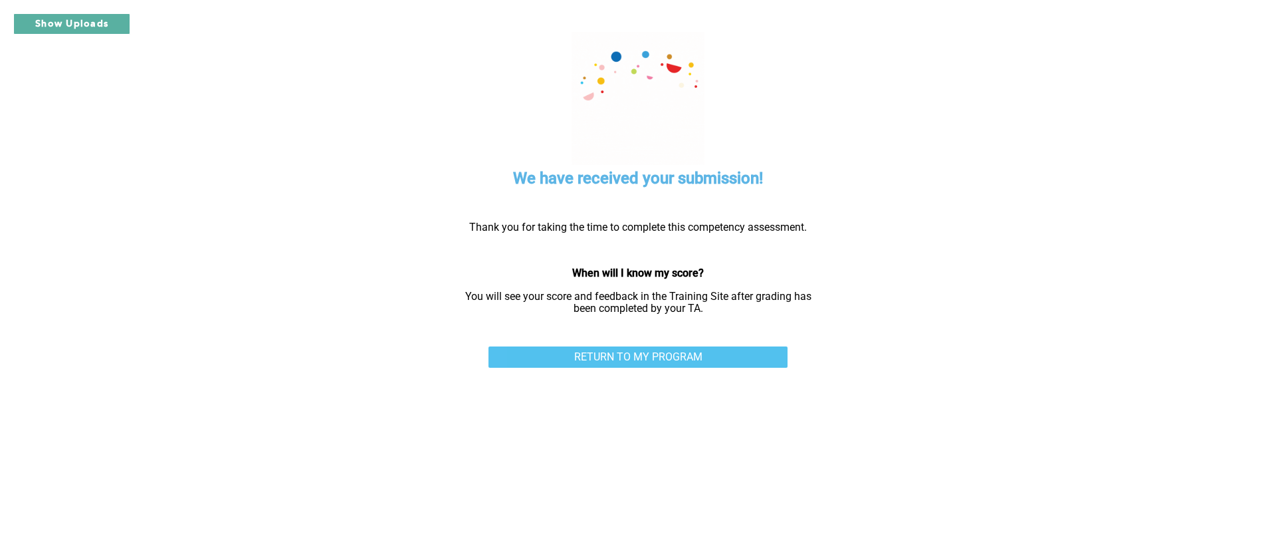
click at [710, 355] on link "RETURN TO MY PROGRAM" at bounding box center [637, 356] width 299 height 21
